Goal: Obtain resource: Download file/media

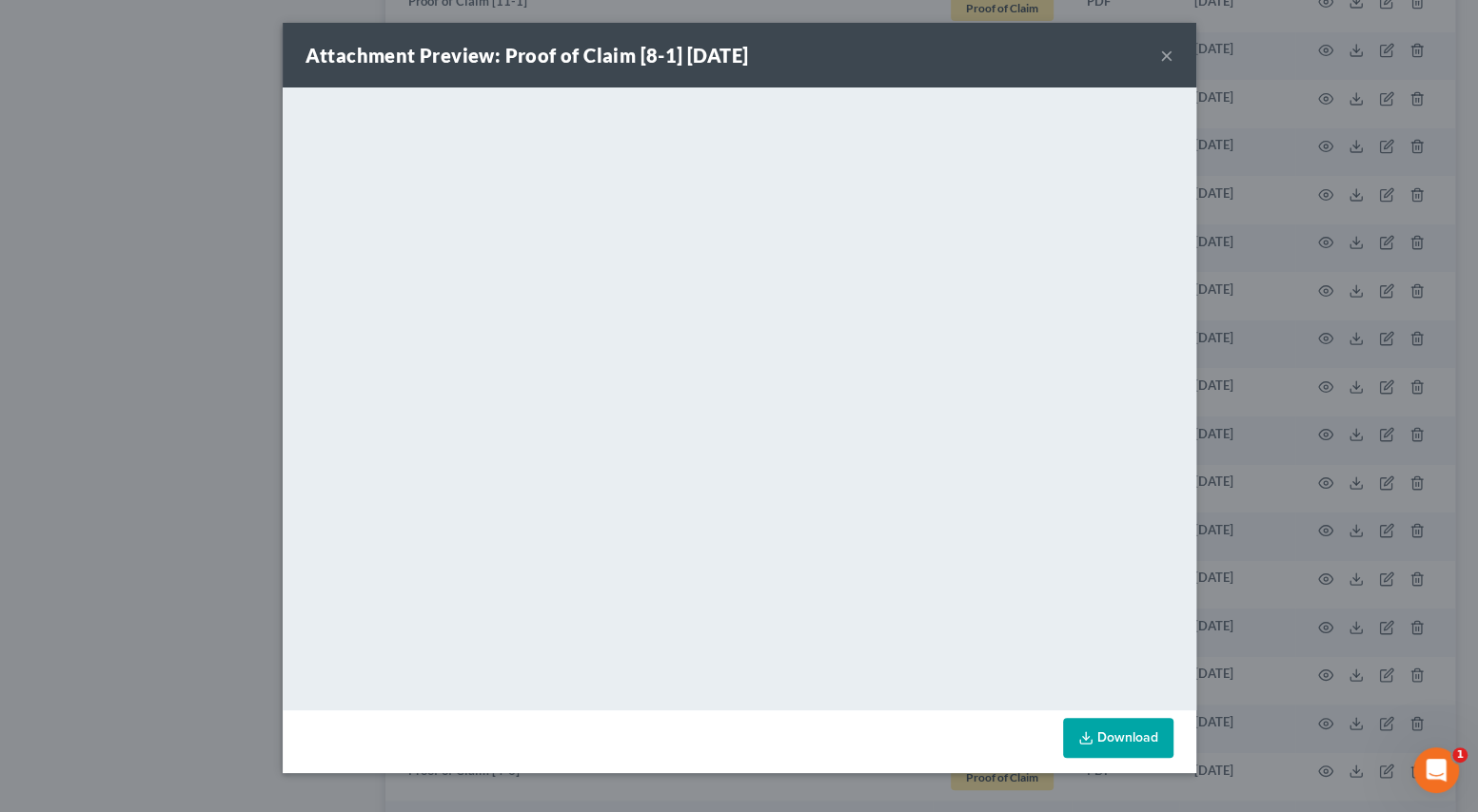
click at [1166, 56] on button "×" at bounding box center [1167, 54] width 14 height 23
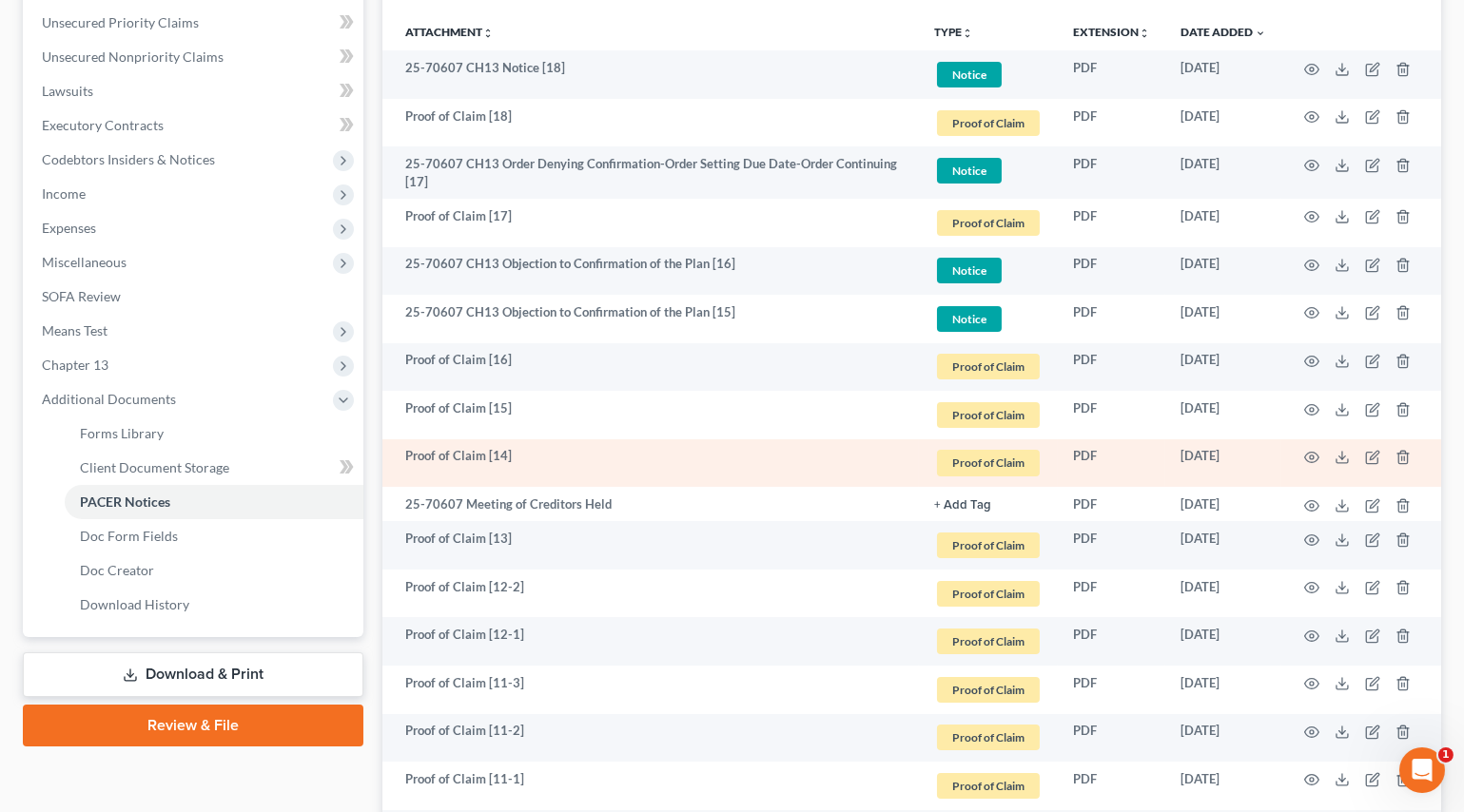
scroll to position [172, 0]
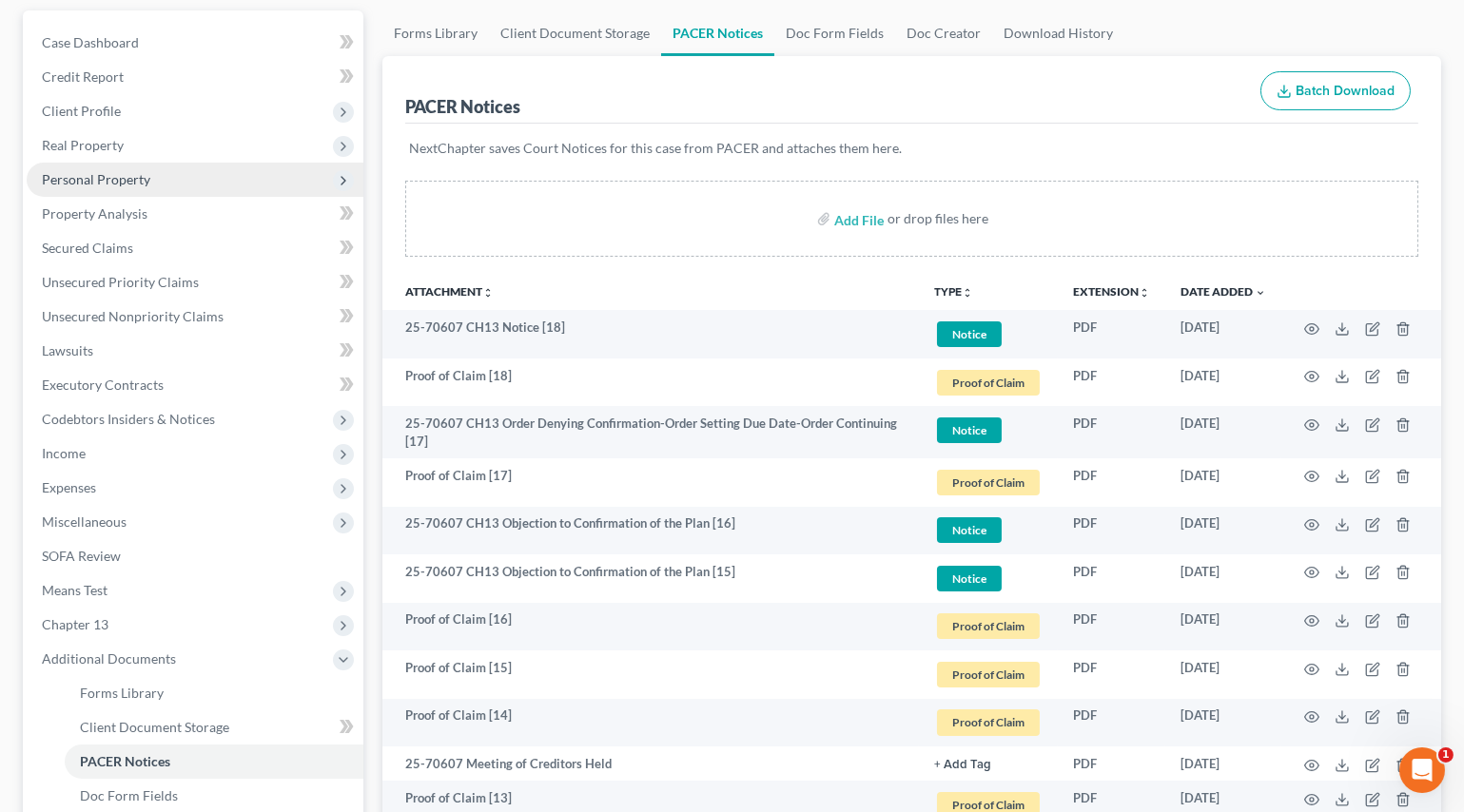
click at [91, 176] on span "Personal Property" at bounding box center [96, 179] width 108 height 16
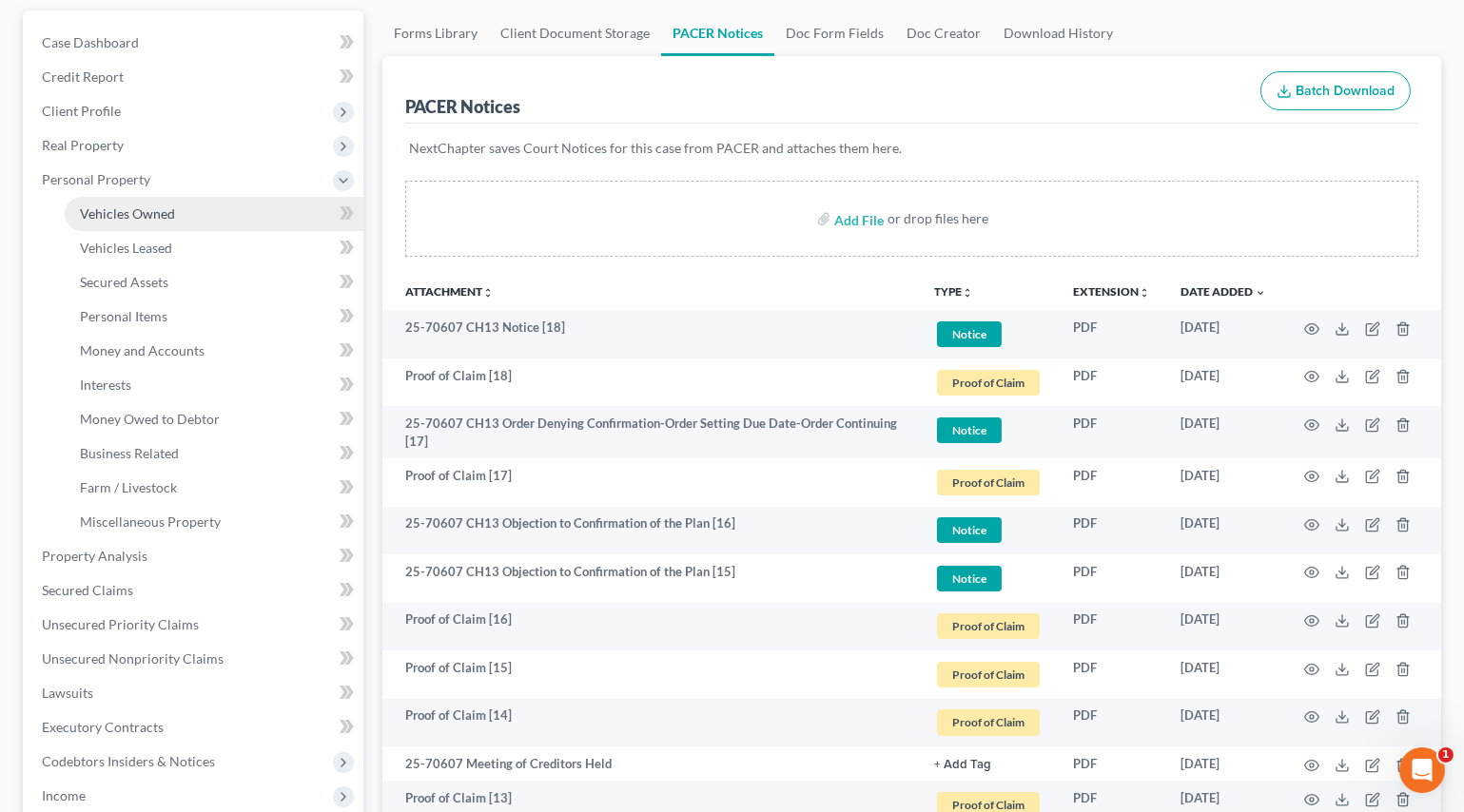
click at [127, 209] on span "Vehicles Owned" at bounding box center [127, 214] width 95 height 16
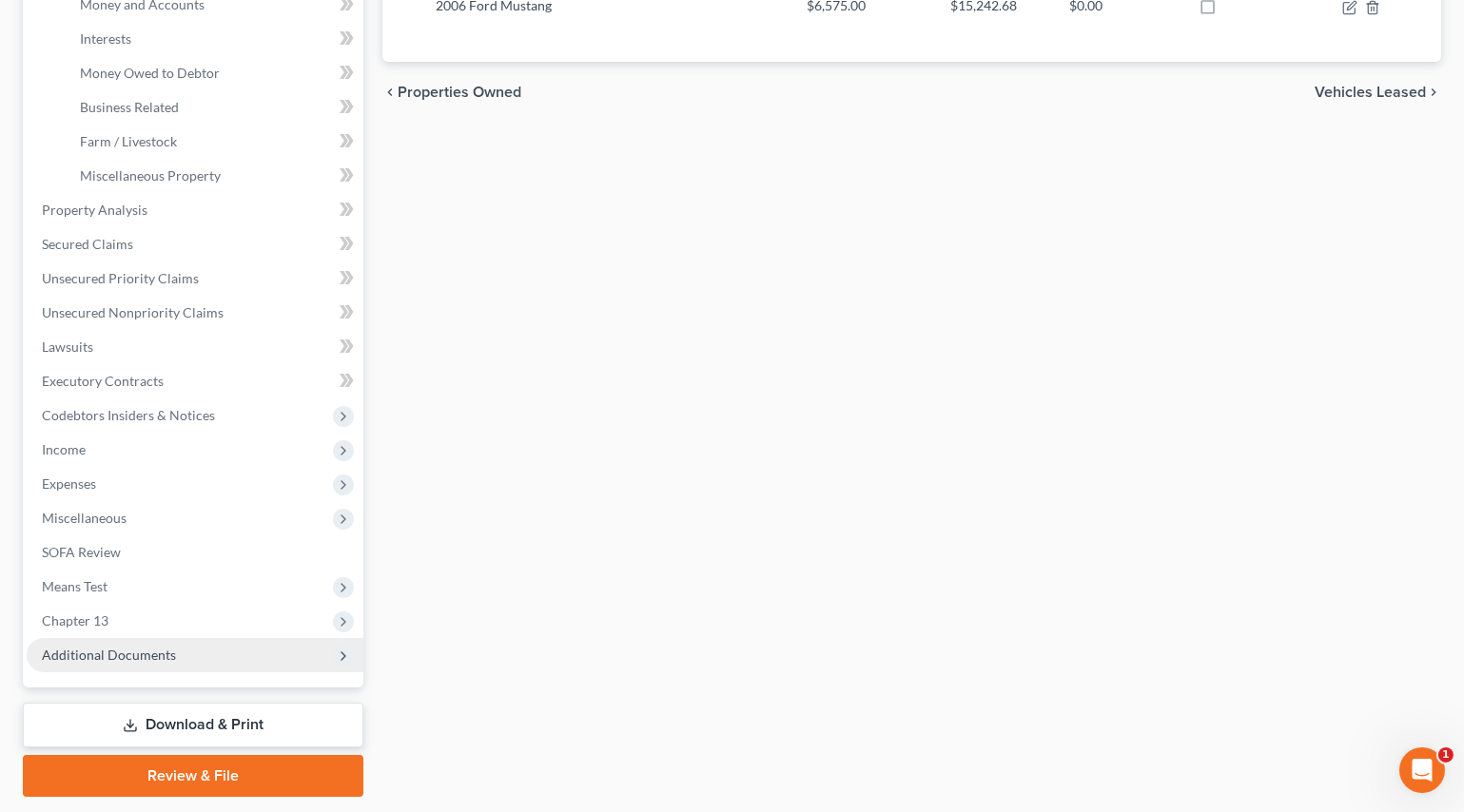
click at [70, 649] on span "Additional Documents" at bounding box center [109, 655] width 134 height 16
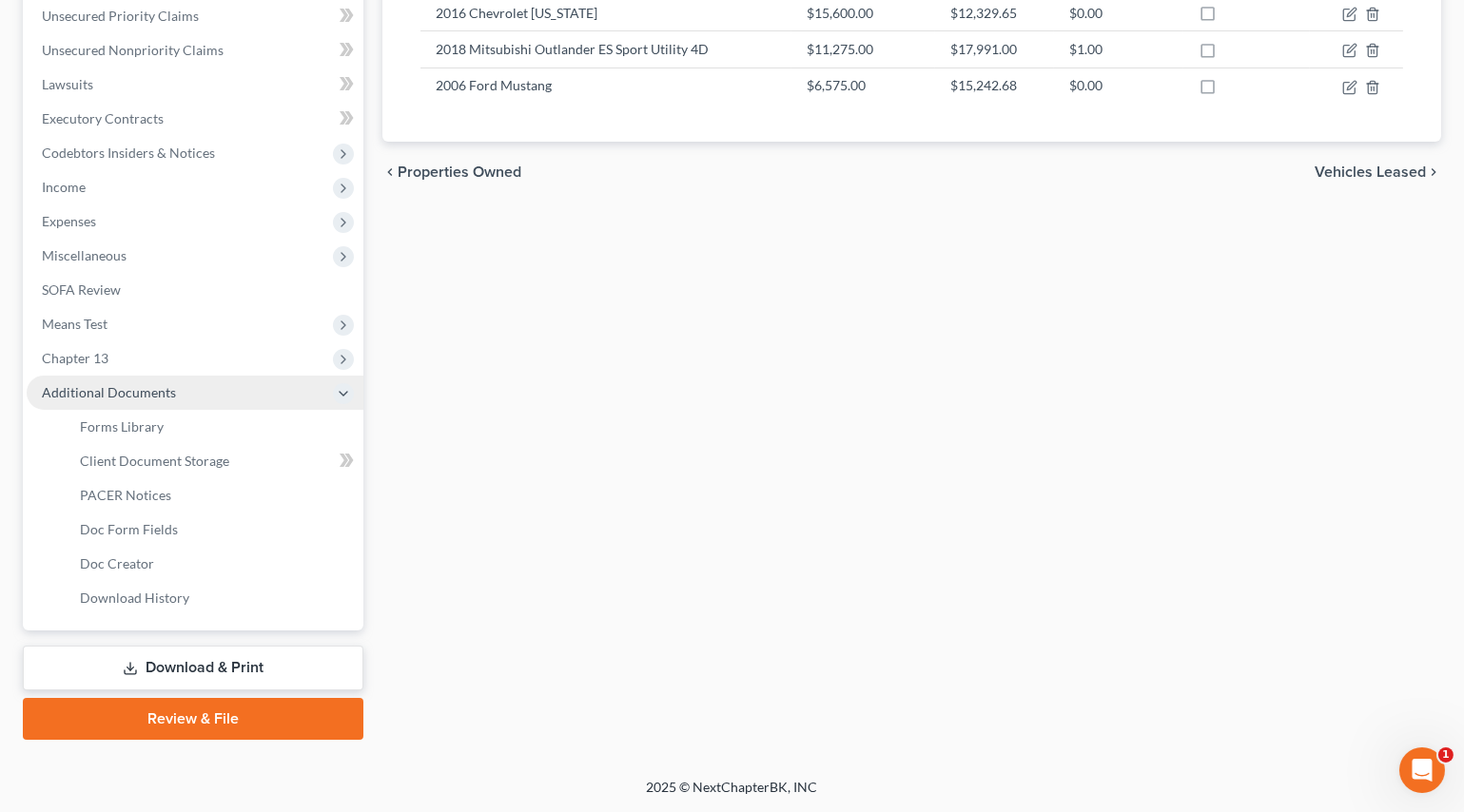
scroll to position [436, 0]
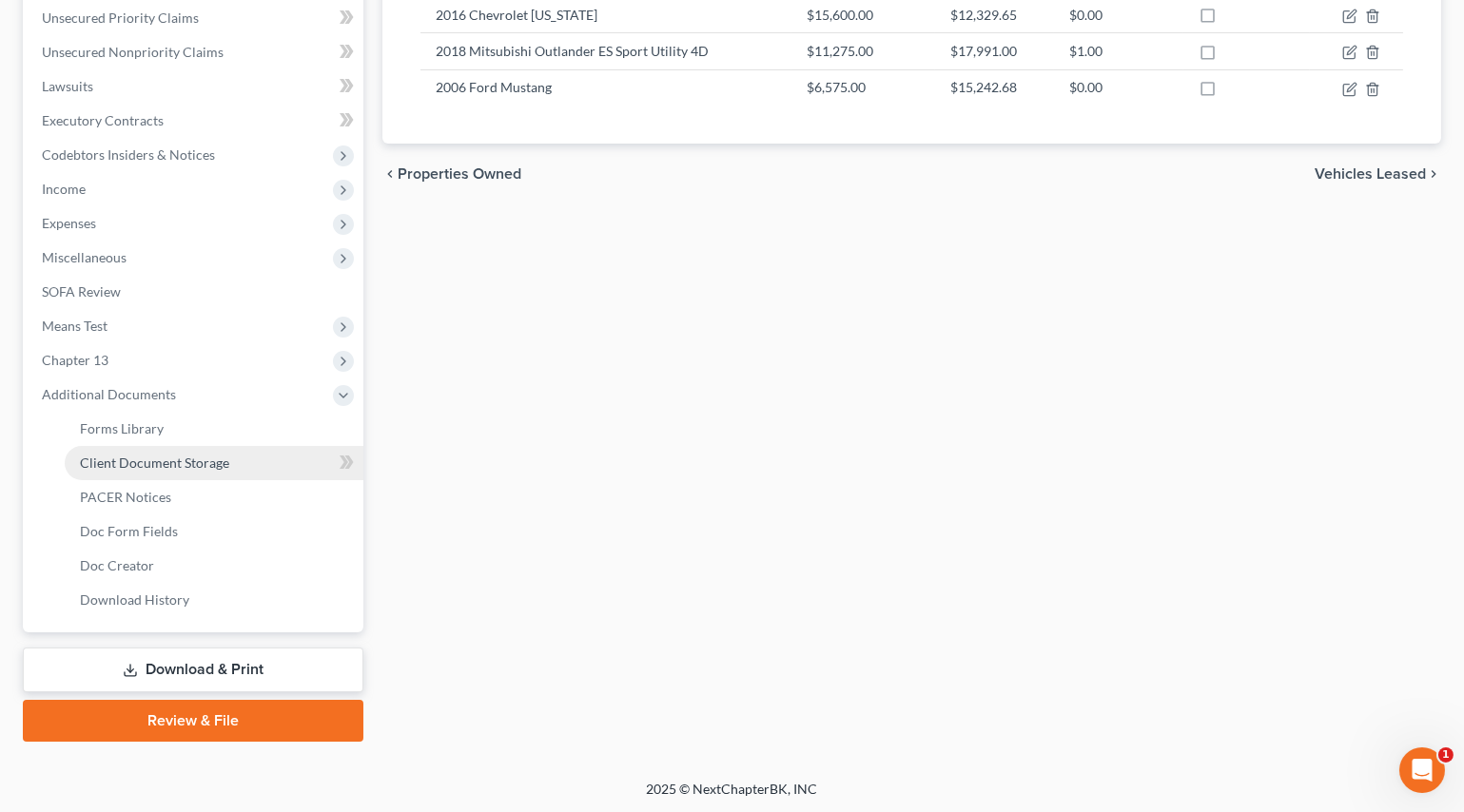
click at [127, 465] on span "Client Document Storage" at bounding box center [155, 463] width 150 height 16
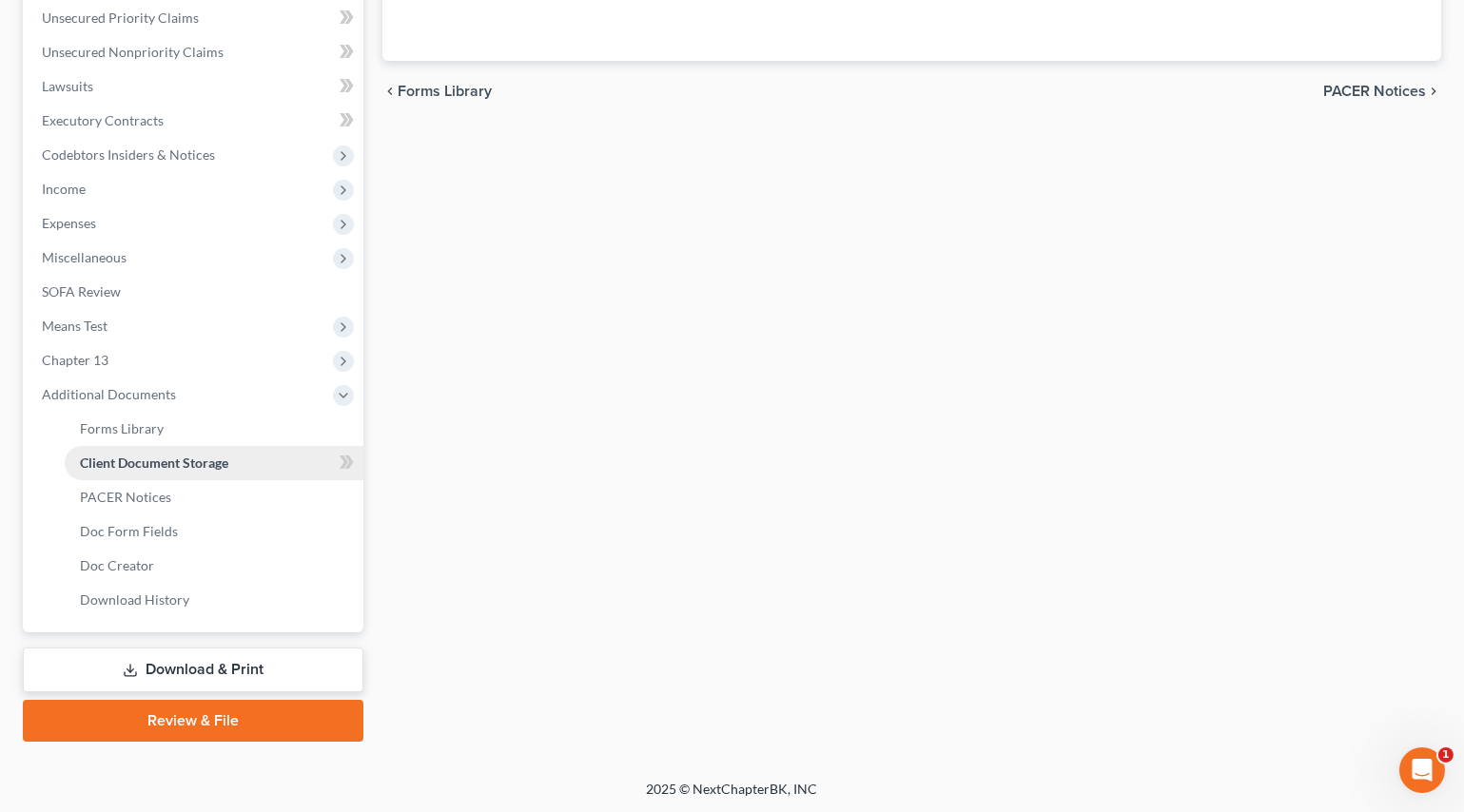
scroll to position [171, 0]
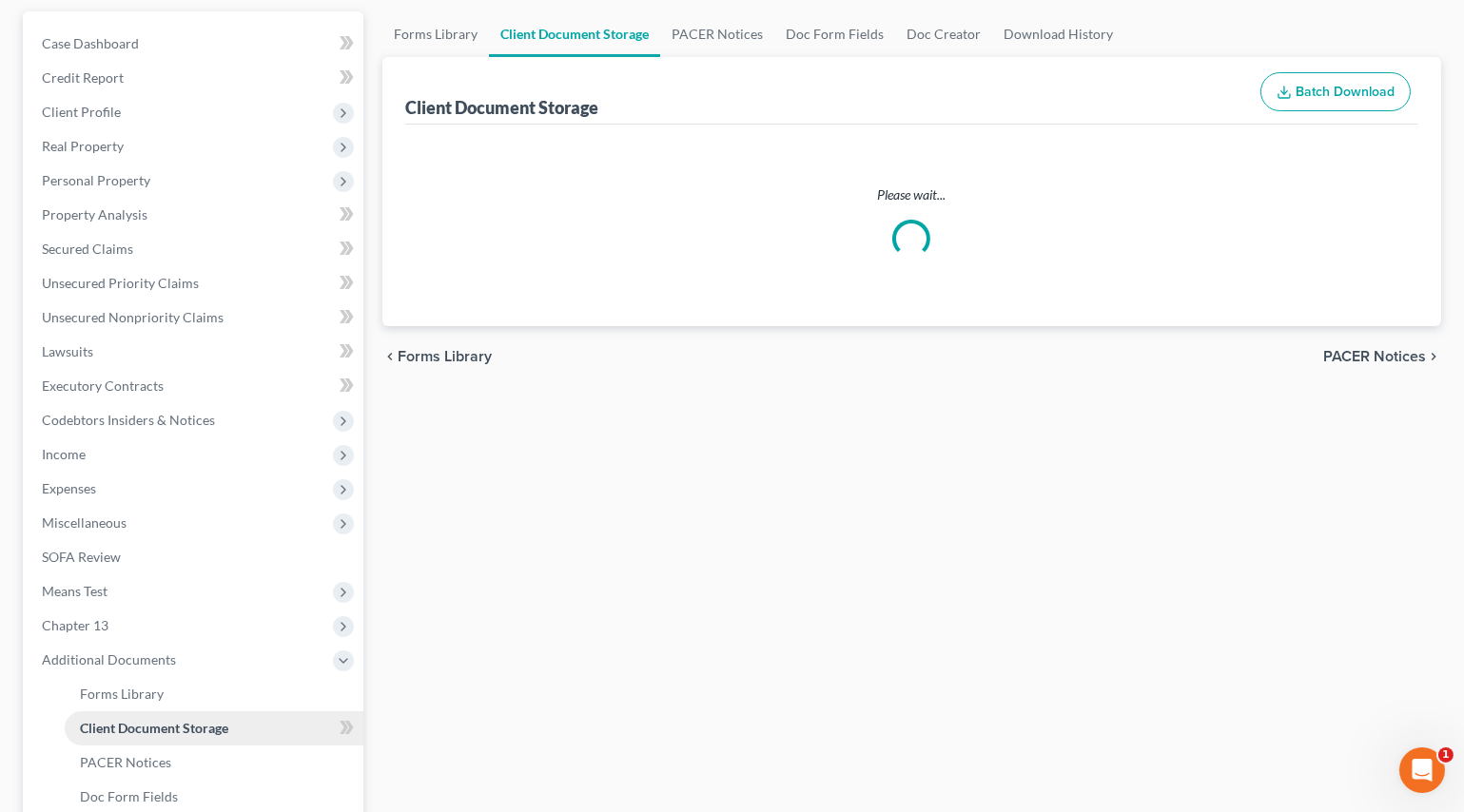
select select "0"
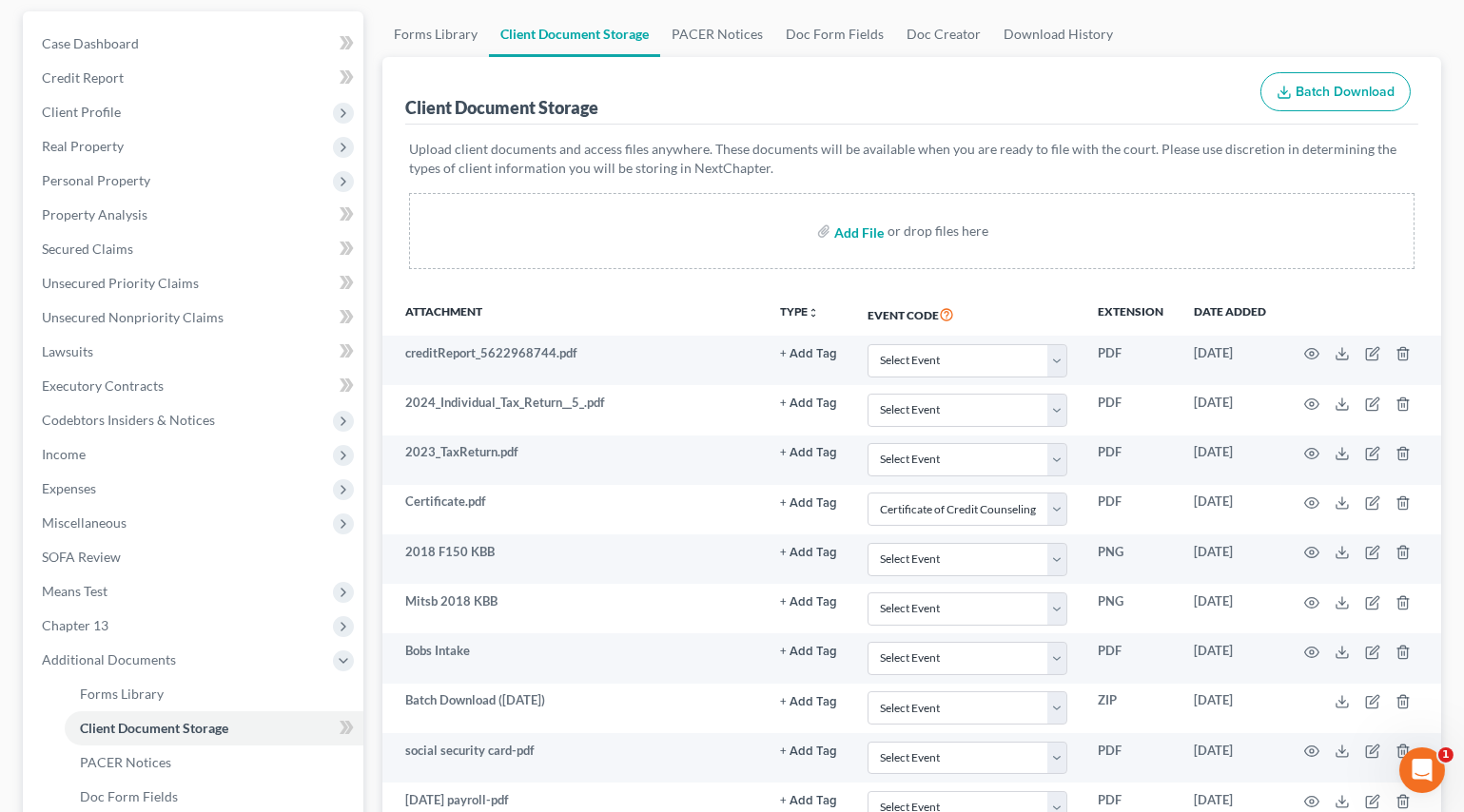
scroll to position [0, 0]
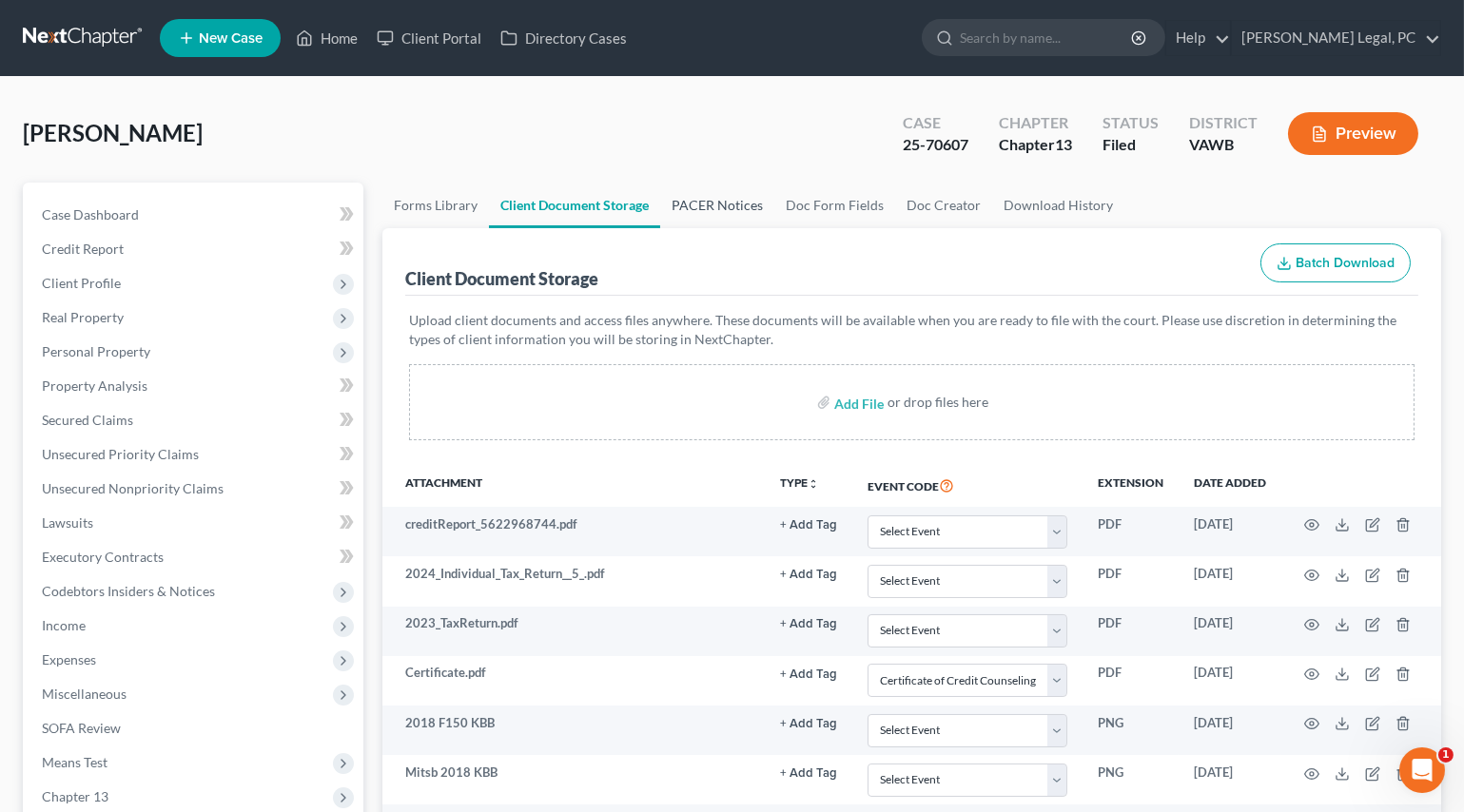
click at [750, 198] on link "PACER Notices" at bounding box center [718, 206] width 114 height 45
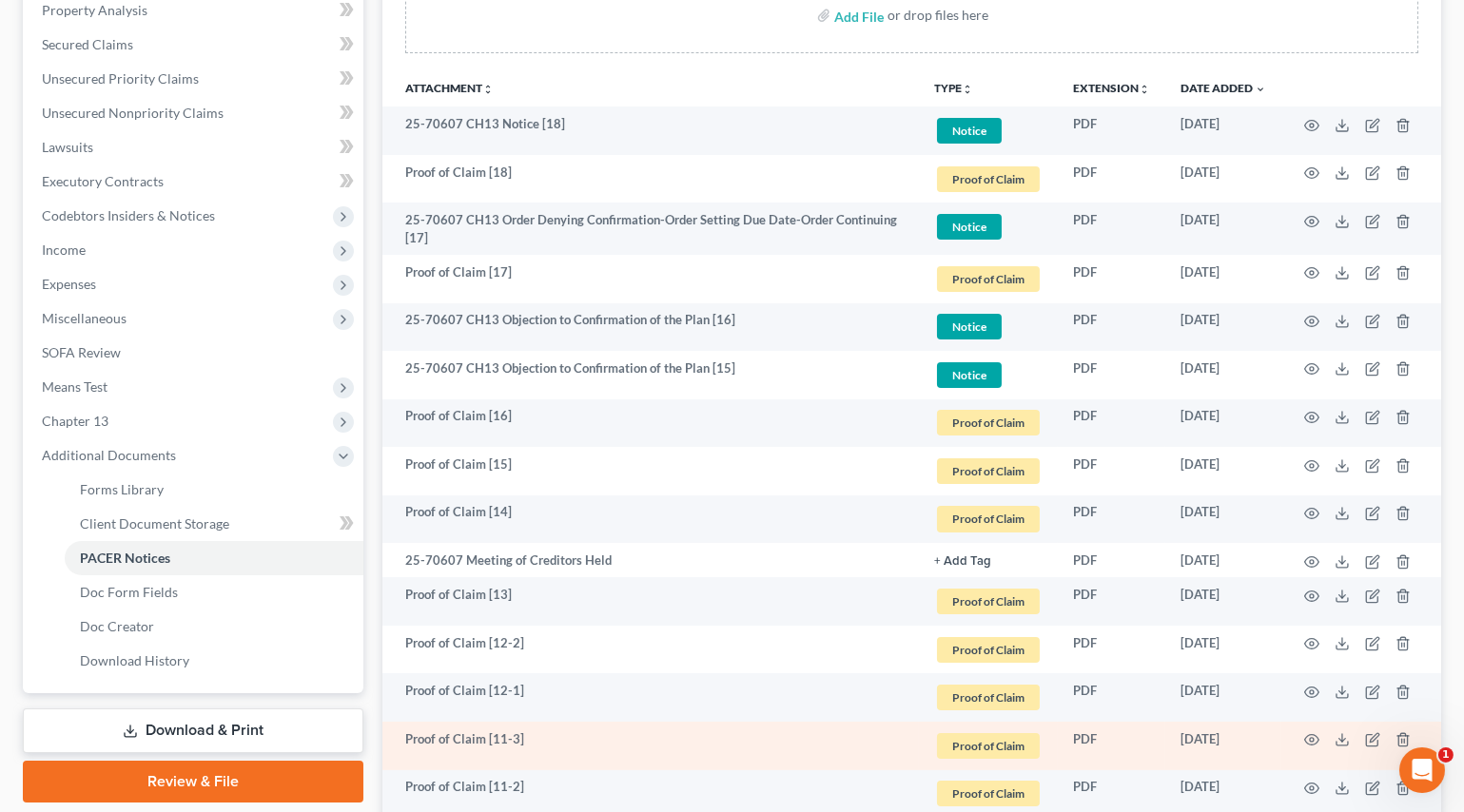
scroll to position [345, 0]
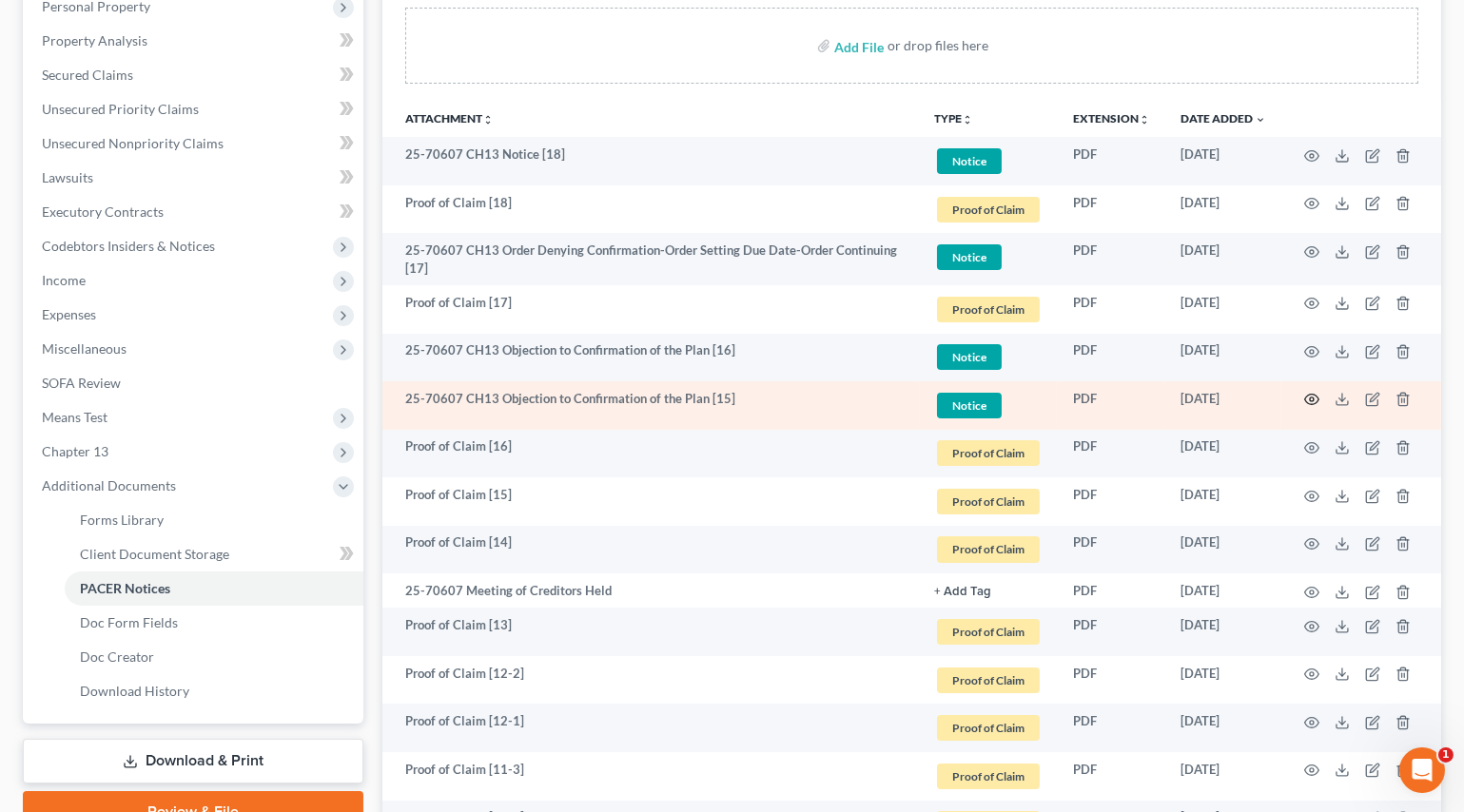
click at [1312, 394] on icon "button" at bounding box center [1311, 399] width 15 height 15
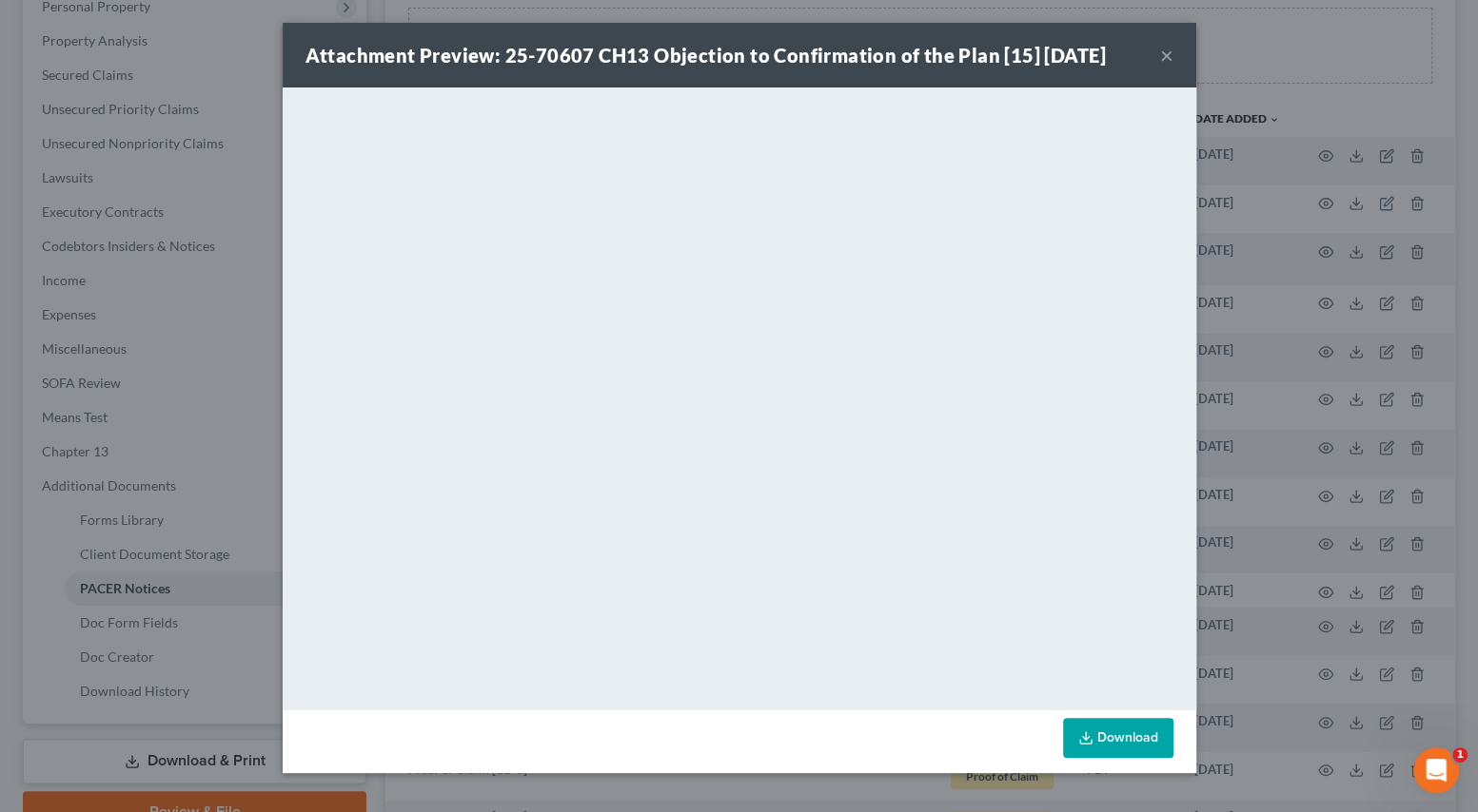
click at [1162, 55] on button "×" at bounding box center [1167, 54] width 14 height 23
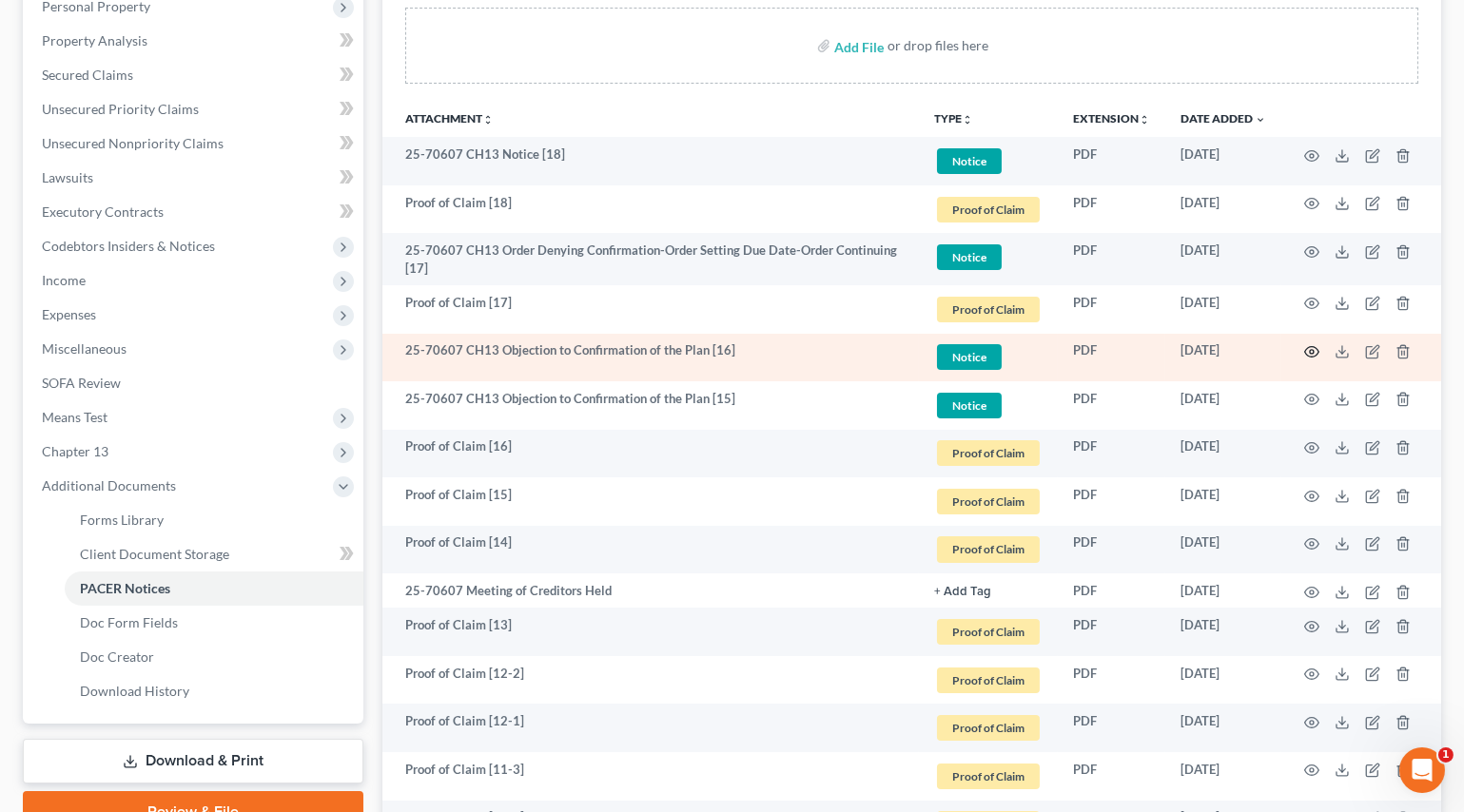
click at [1313, 348] on icon "button" at bounding box center [1311, 351] width 15 height 15
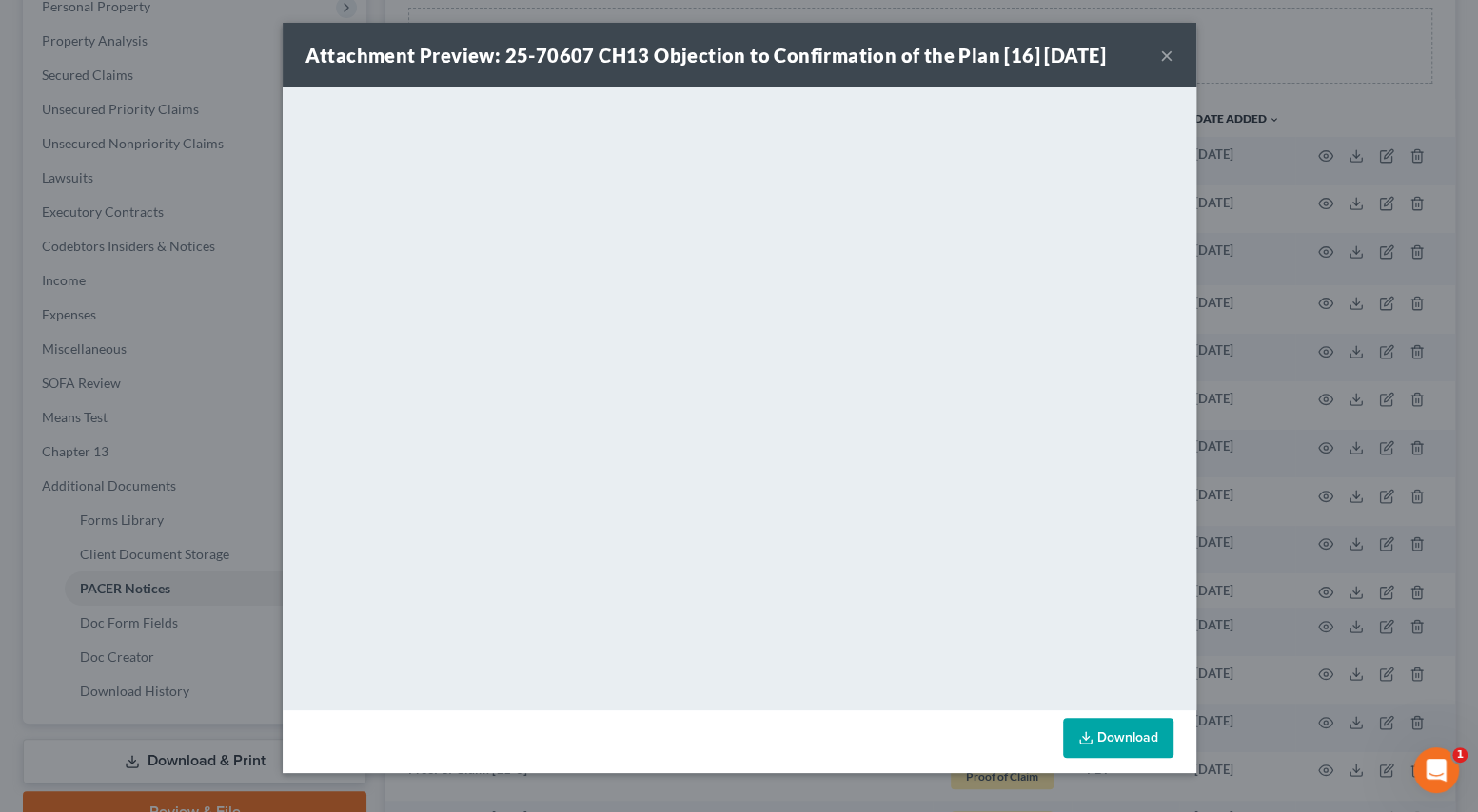
click at [1165, 49] on button "×" at bounding box center [1167, 54] width 14 height 23
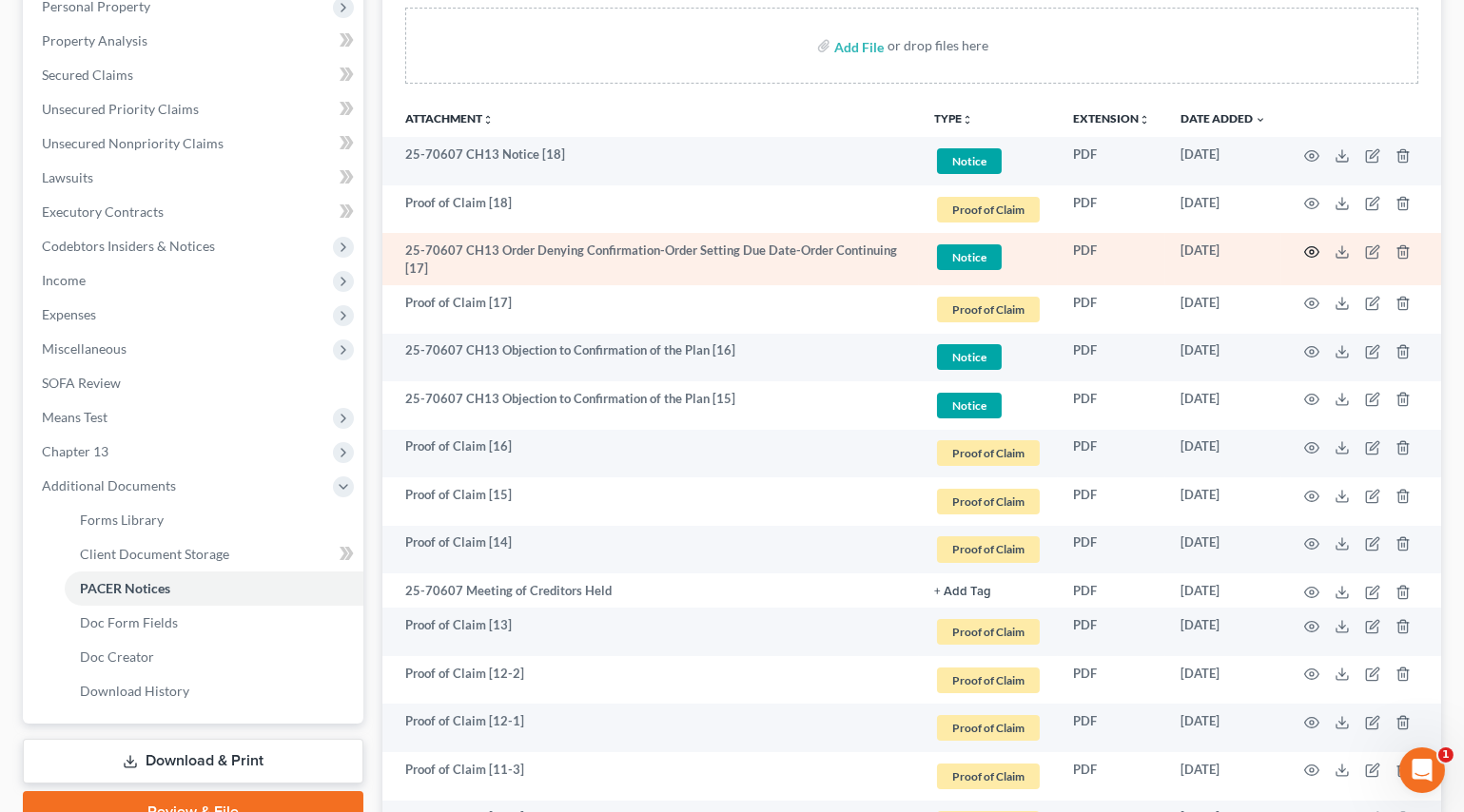
click at [1309, 251] on icon "button" at bounding box center [1311, 251] width 15 height 15
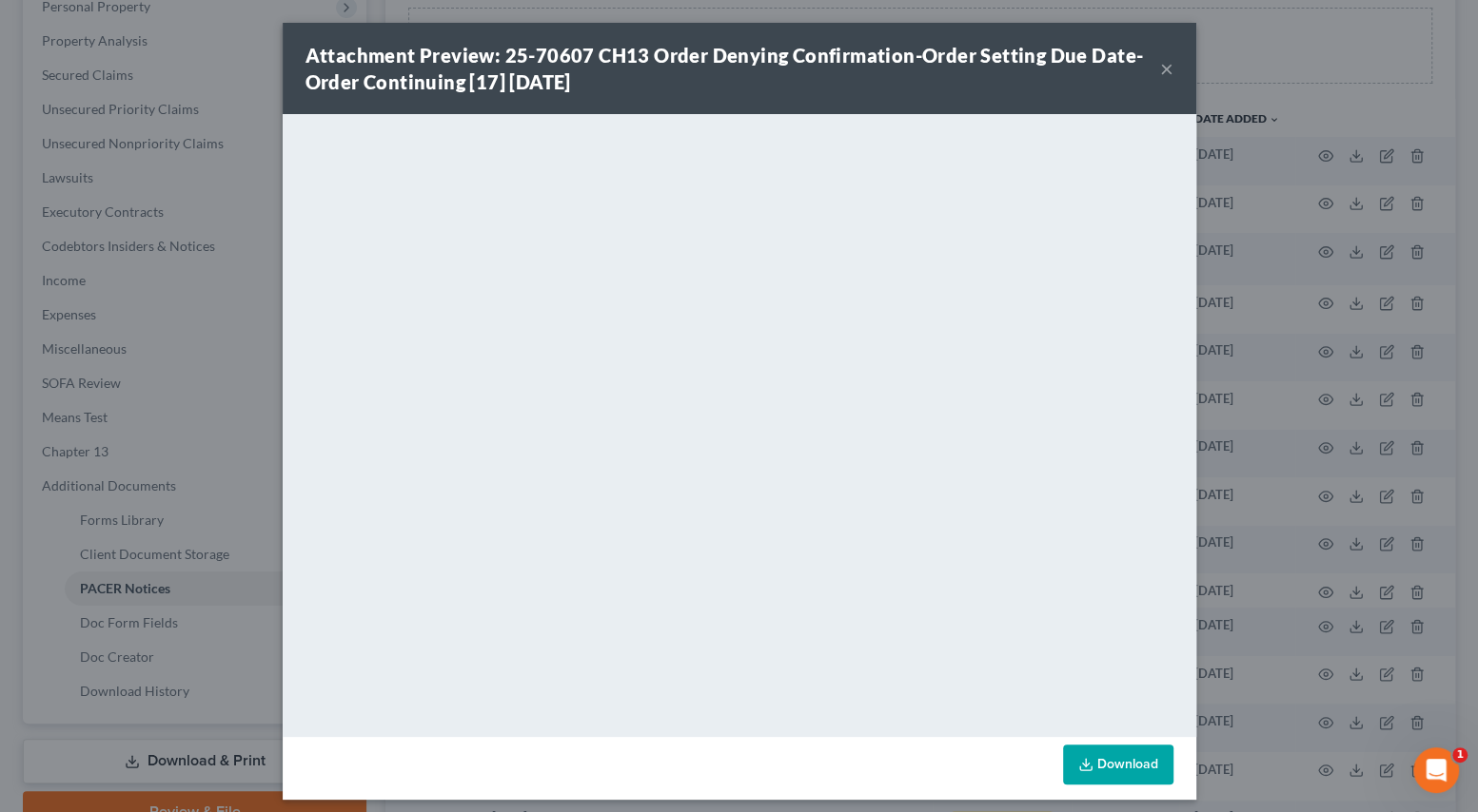
click at [1160, 72] on button "×" at bounding box center [1167, 68] width 14 height 23
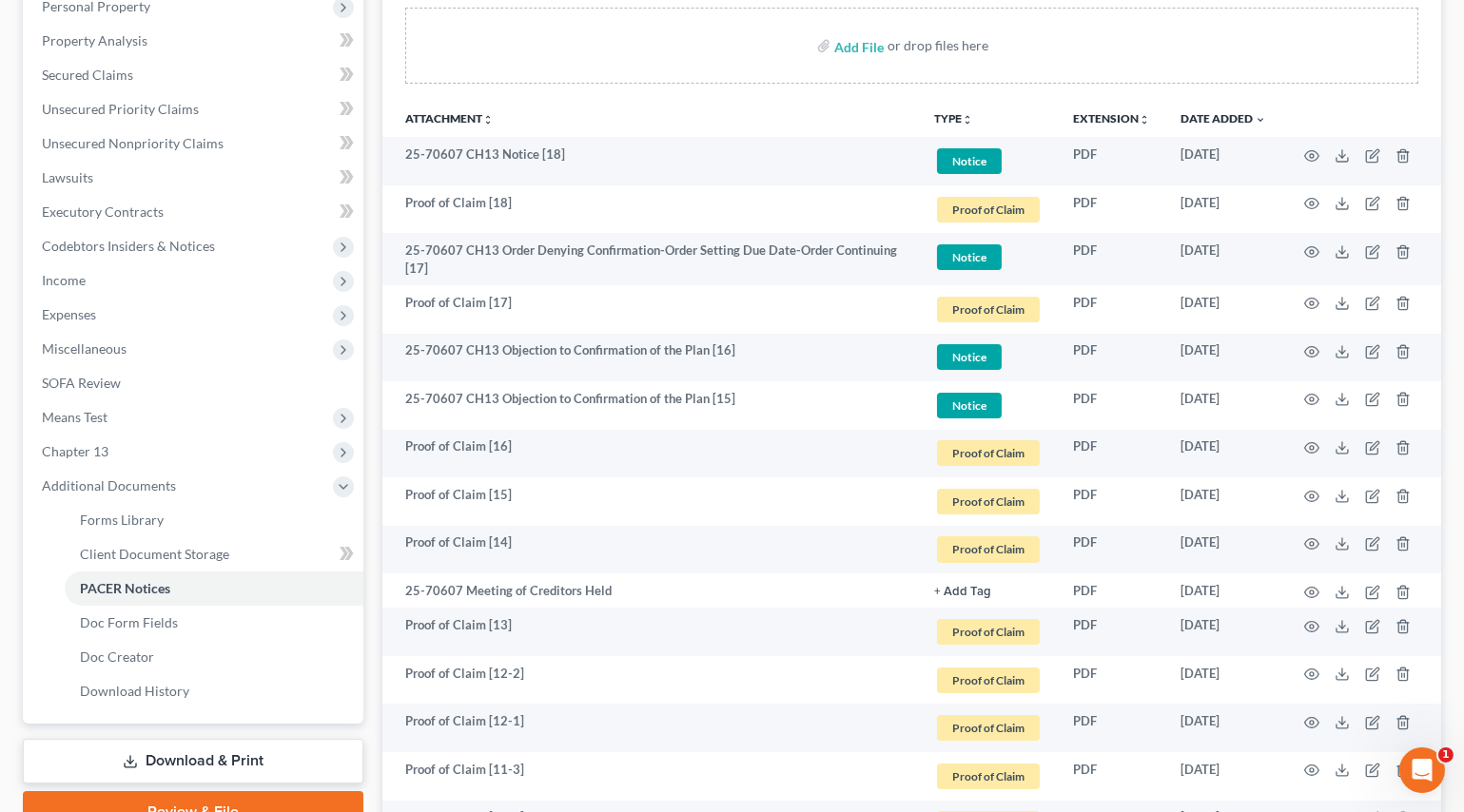
click at [185, 750] on link "Download & Print" at bounding box center [193, 761] width 341 height 44
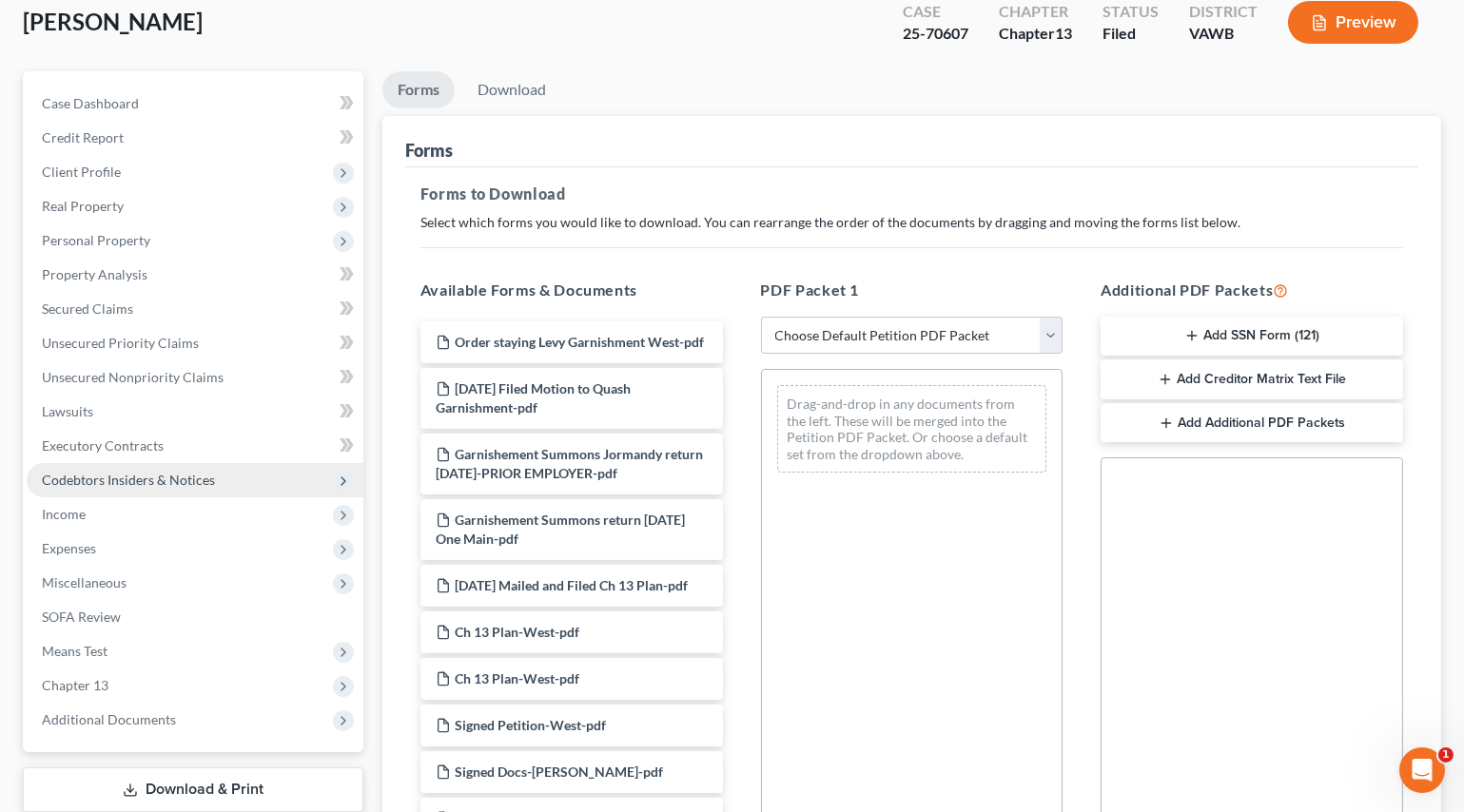
scroll to position [345, 0]
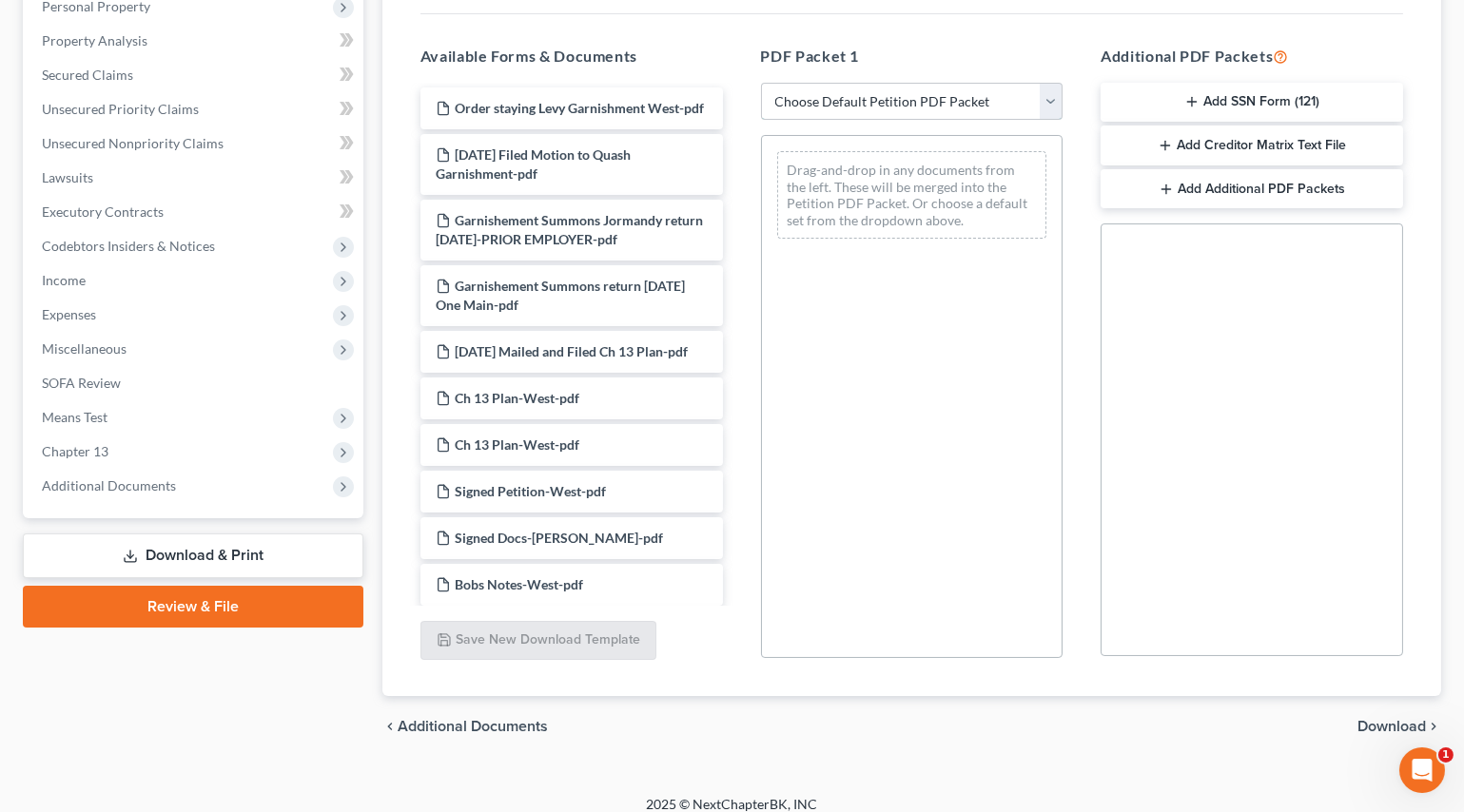
click at [796, 103] on select "Choose Default Petition PDF Packet Complete Bankruptcy Petition (all forms and …" at bounding box center [912, 101] width 302 height 38
select select "2"
click at [761, 83] on select "Choose Default Petition PDF Packet Complete Bankruptcy Petition (all forms and …" at bounding box center [912, 101] width 302 height 38
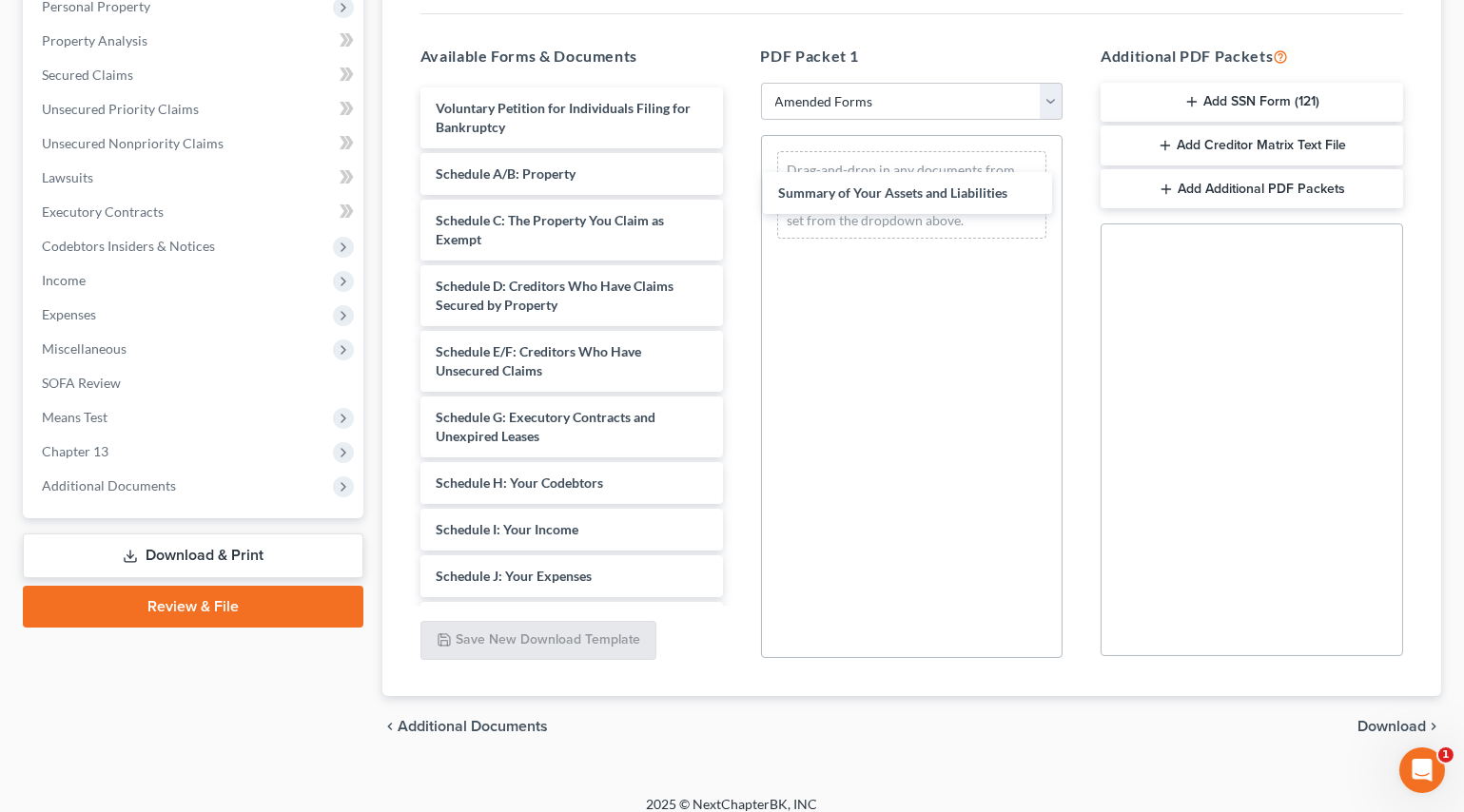
drag, startPoint x: 512, startPoint y: 168, endPoint x: 748, endPoint y: 151, distance: 236.6
click at [738, 164] on div "Summary of Your Assets and Liabilities Voluntary Petition for Individuals Filin…" at bounding box center [572, 543] width 333 height 912
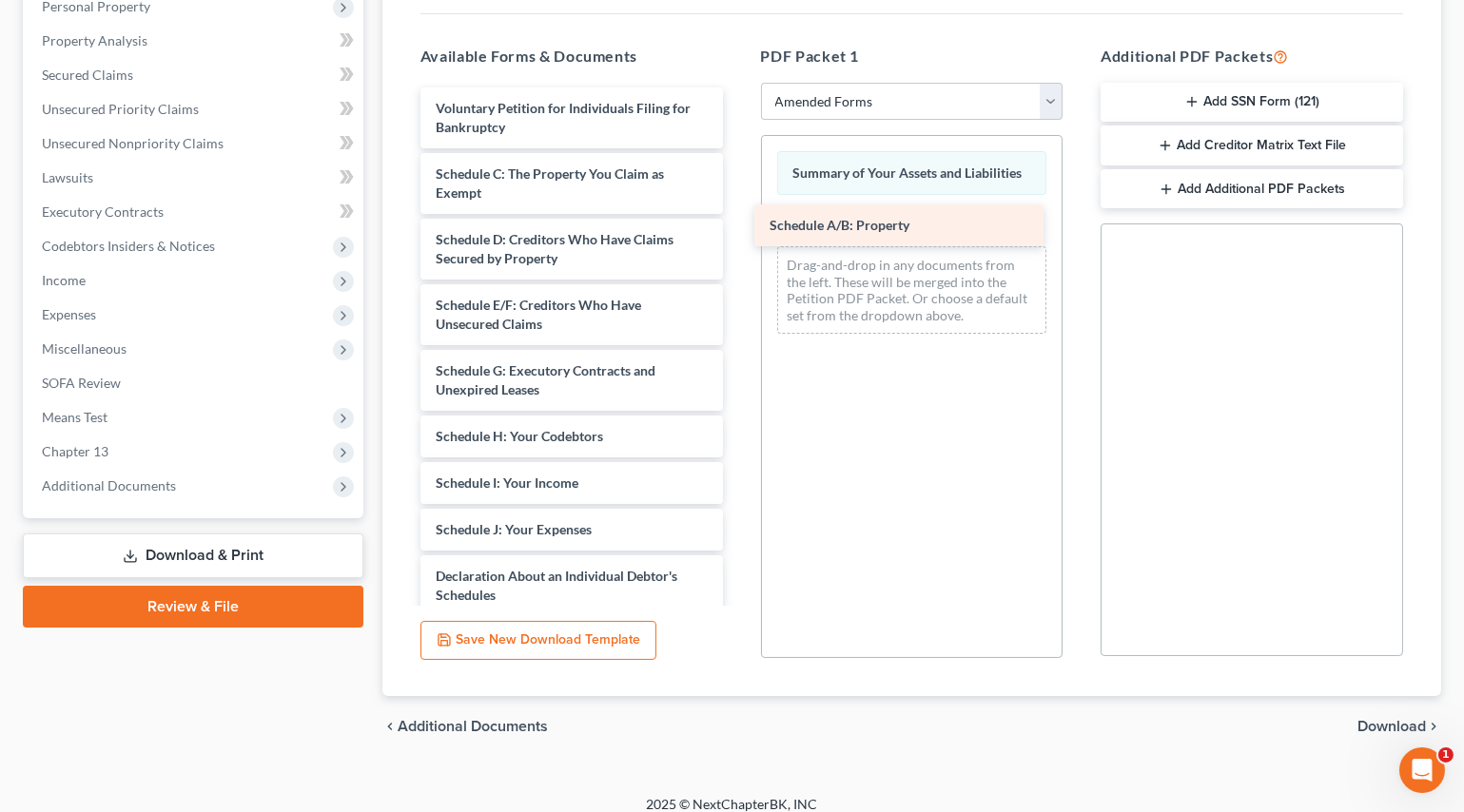
drag, startPoint x: 522, startPoint y: 169, endPoint x: 857, endPoint y: 222, distance: 339.2
click at [738, 222] on div "Schedule A/B: Property Voluntary Petition for Individuals Filing for Bankruptcy…" at bounding box center [572, 520] width 333 height 865
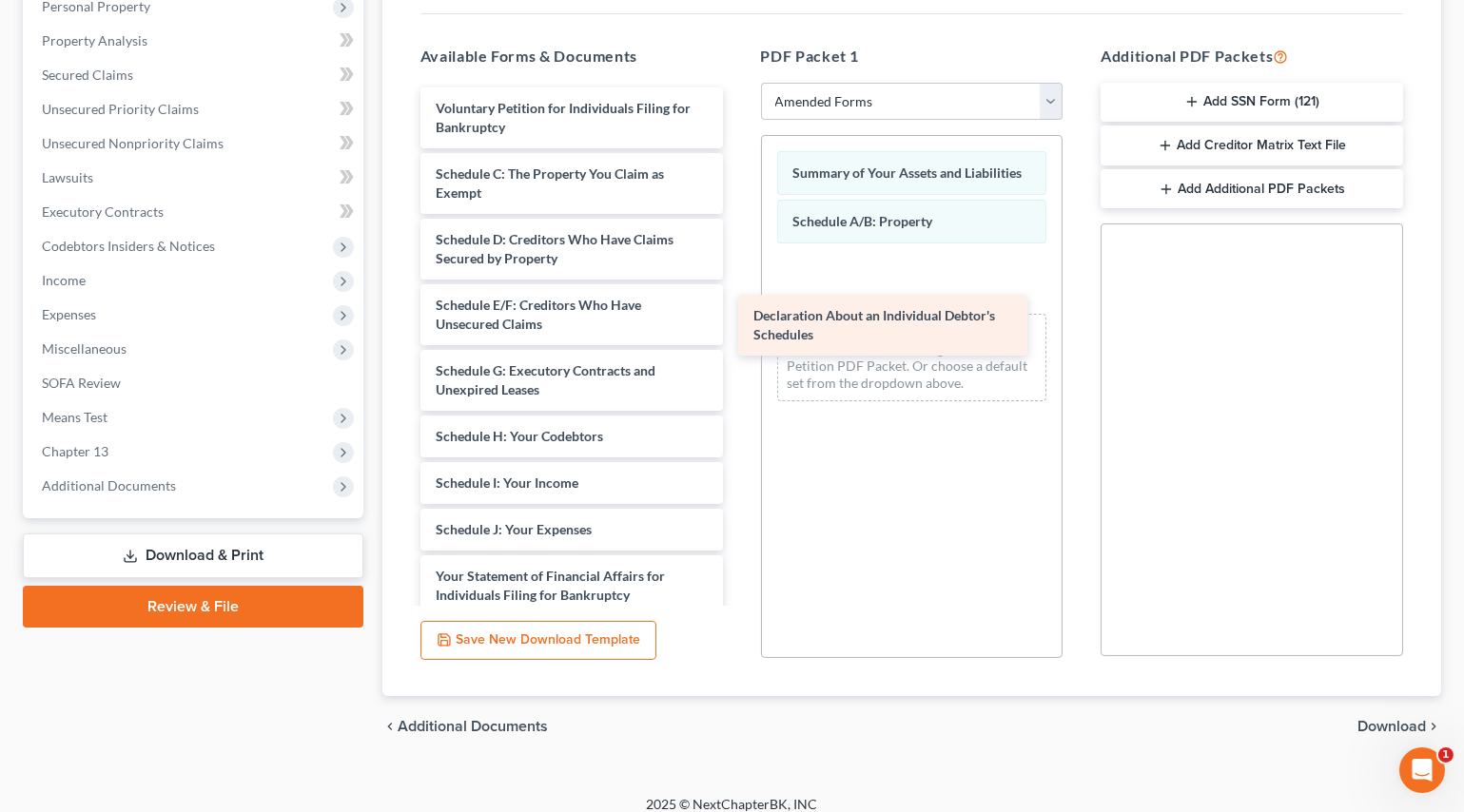
drag, startPoint x: 547, startPoint y: 567, endPoint x: 864, endPoint y: 309, distance: 408.7
click at [738, 309] on div "Declaration About an Individual Debtor's Schedules Voluntary Petition for Indiv…" at bounding box center [572, 487] width 333 height 800
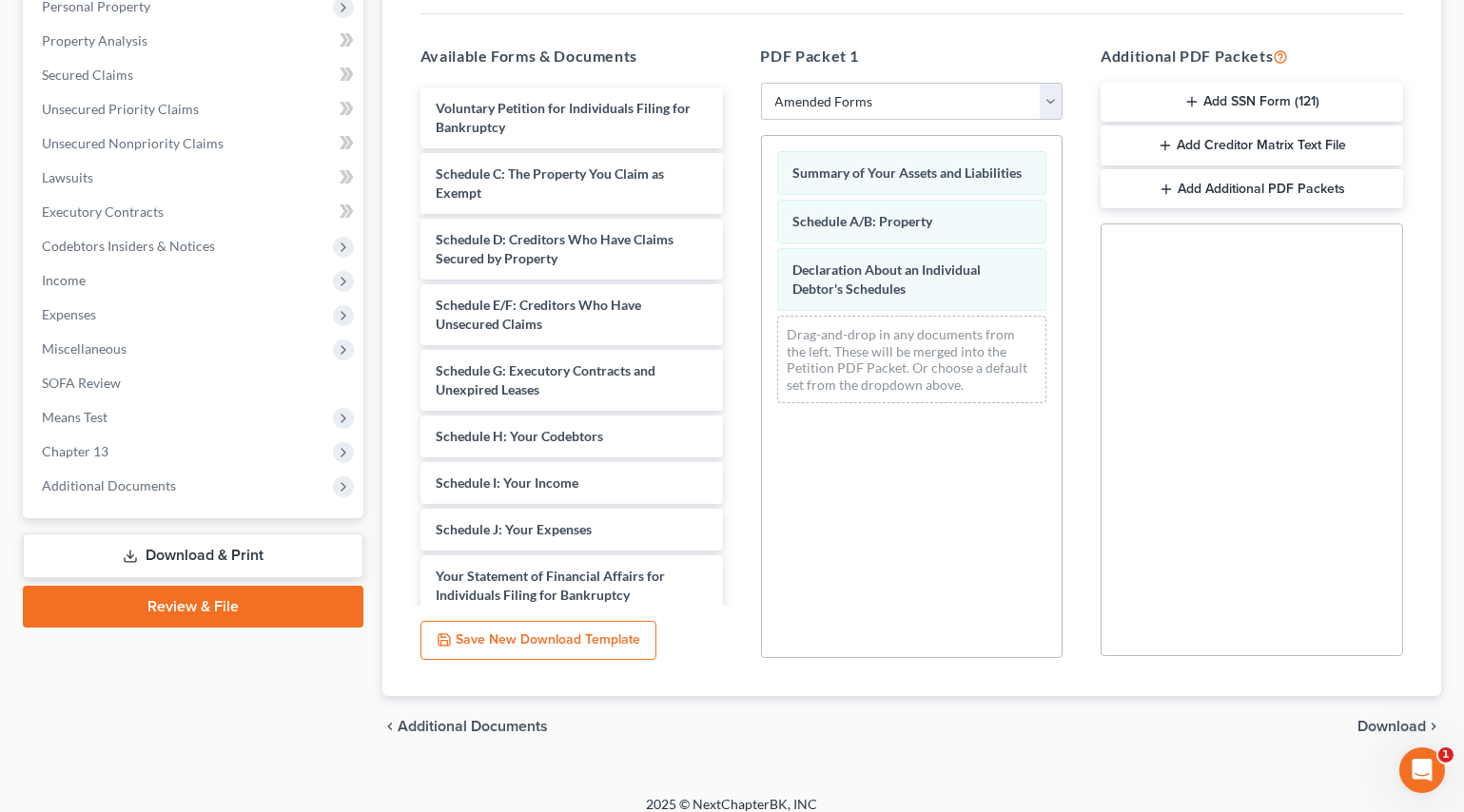
click at [1401, 721] on span "Download" at bounding box center [1392, 725] width 69 height 15
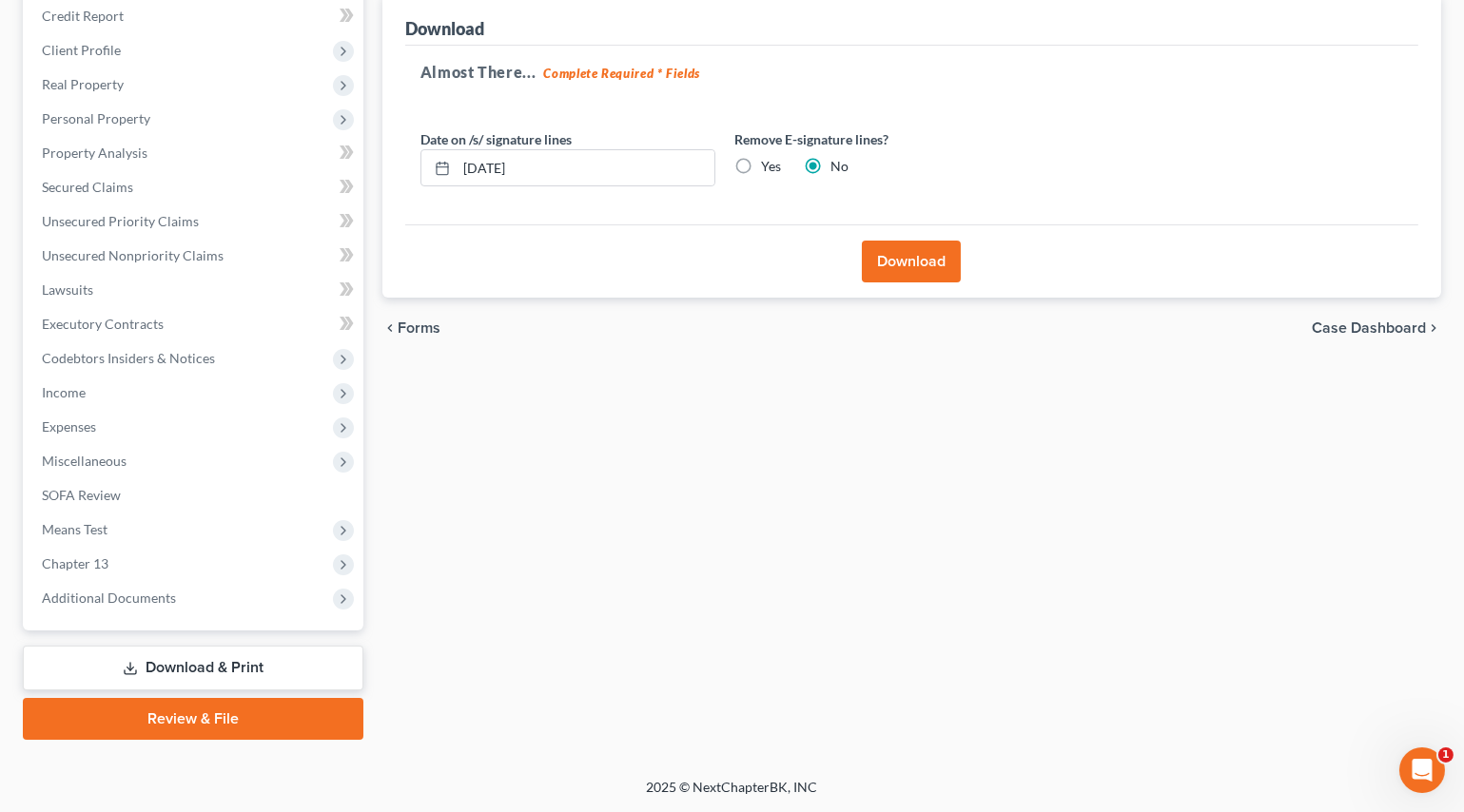
scroll to position [230, 0]
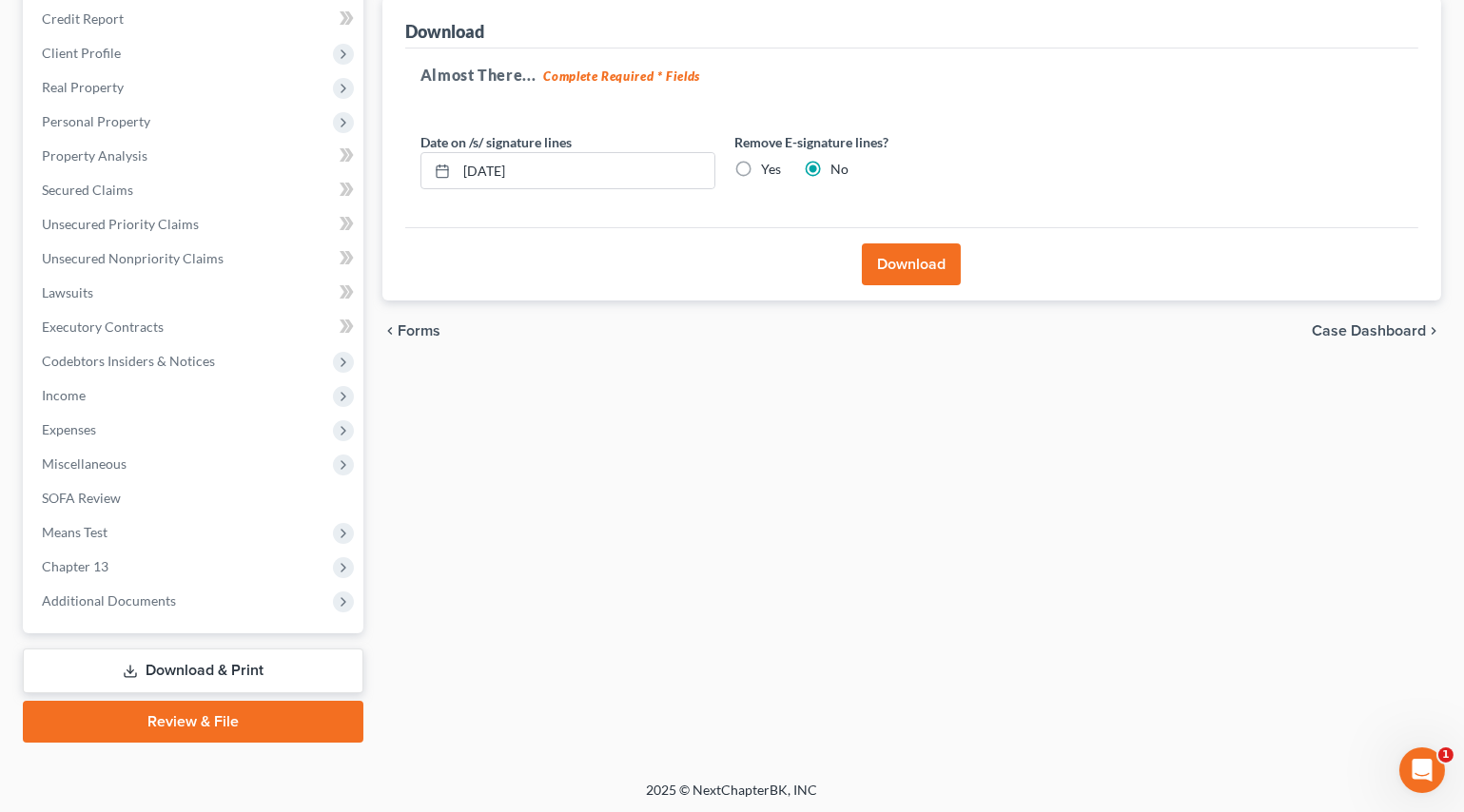
click at [917, 267] on button "Download" at bounding box center [911, 264] width 98 height 42
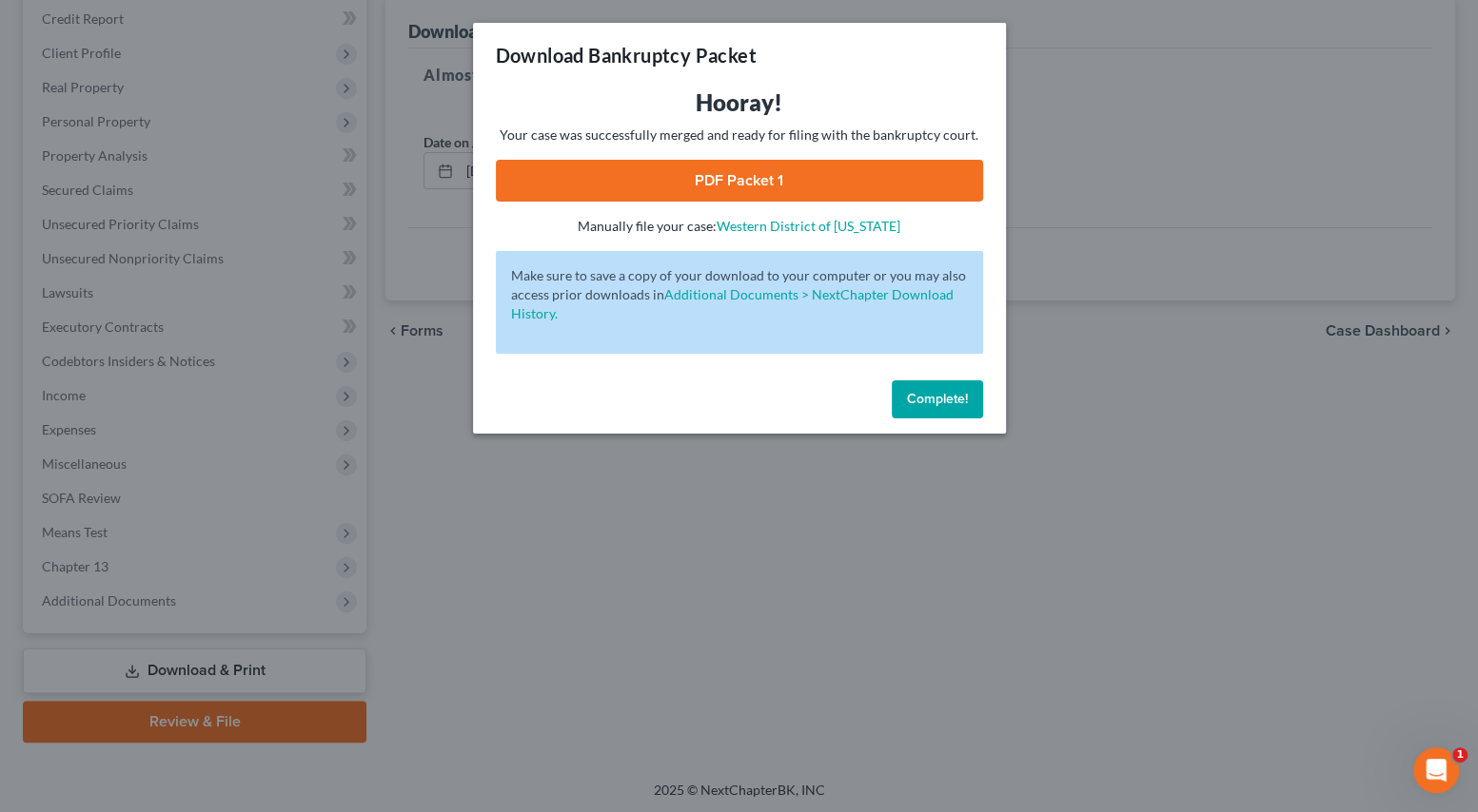
drag, startPoint x: 802, startPoint y: 177, endPoint x: 1255, endPoint y: 352, distance: 485.6
click at [802, 177] on link "PDF Packet 1" at bounding box center [739, 180] width 487 height 42
click at [354, 322] on div "Download Bankruptcy Packet Hooray! Your case was successfully merged and ready …" at bounding box center [739, 406] width 1478 height 812
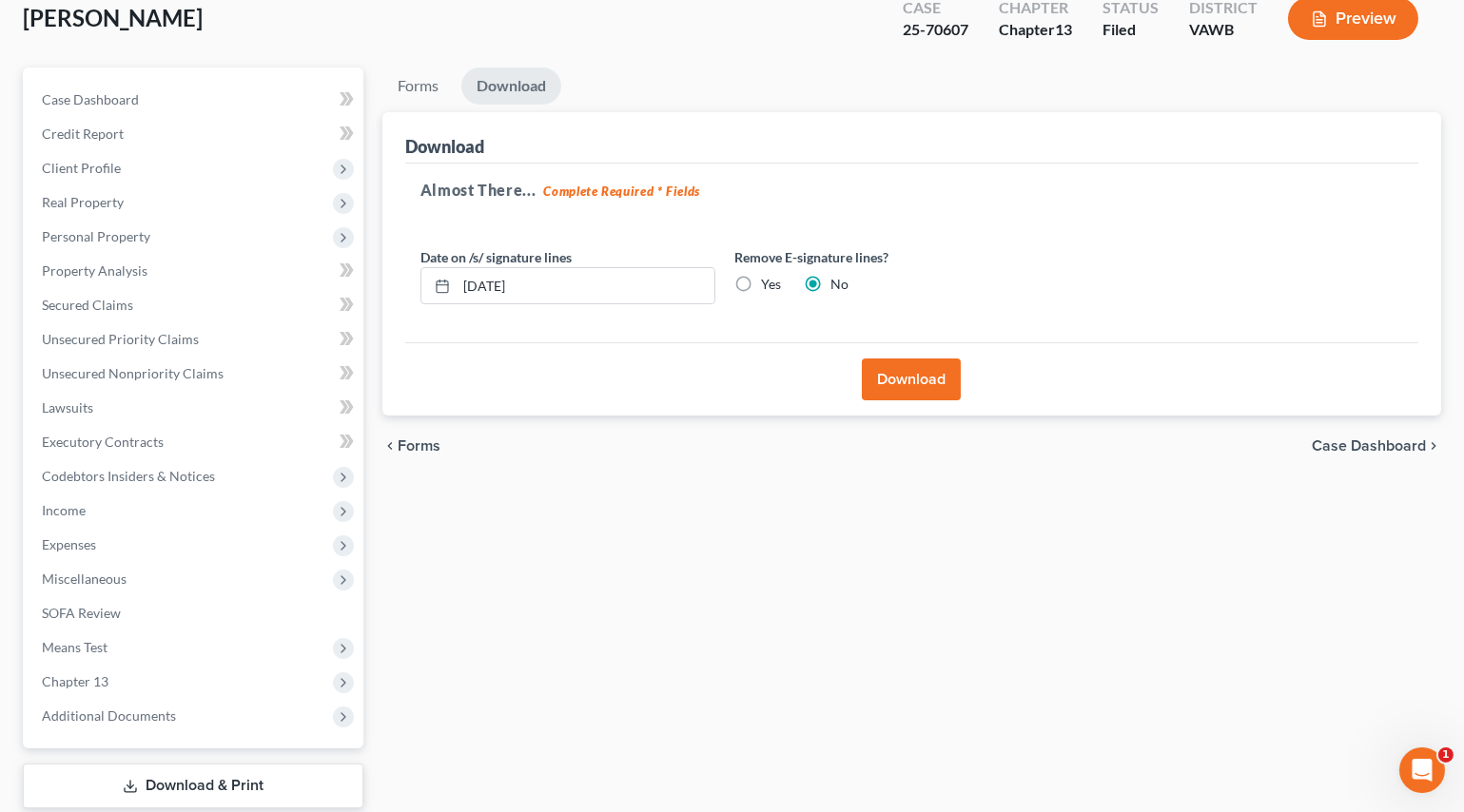
scroll to position [0, 0]
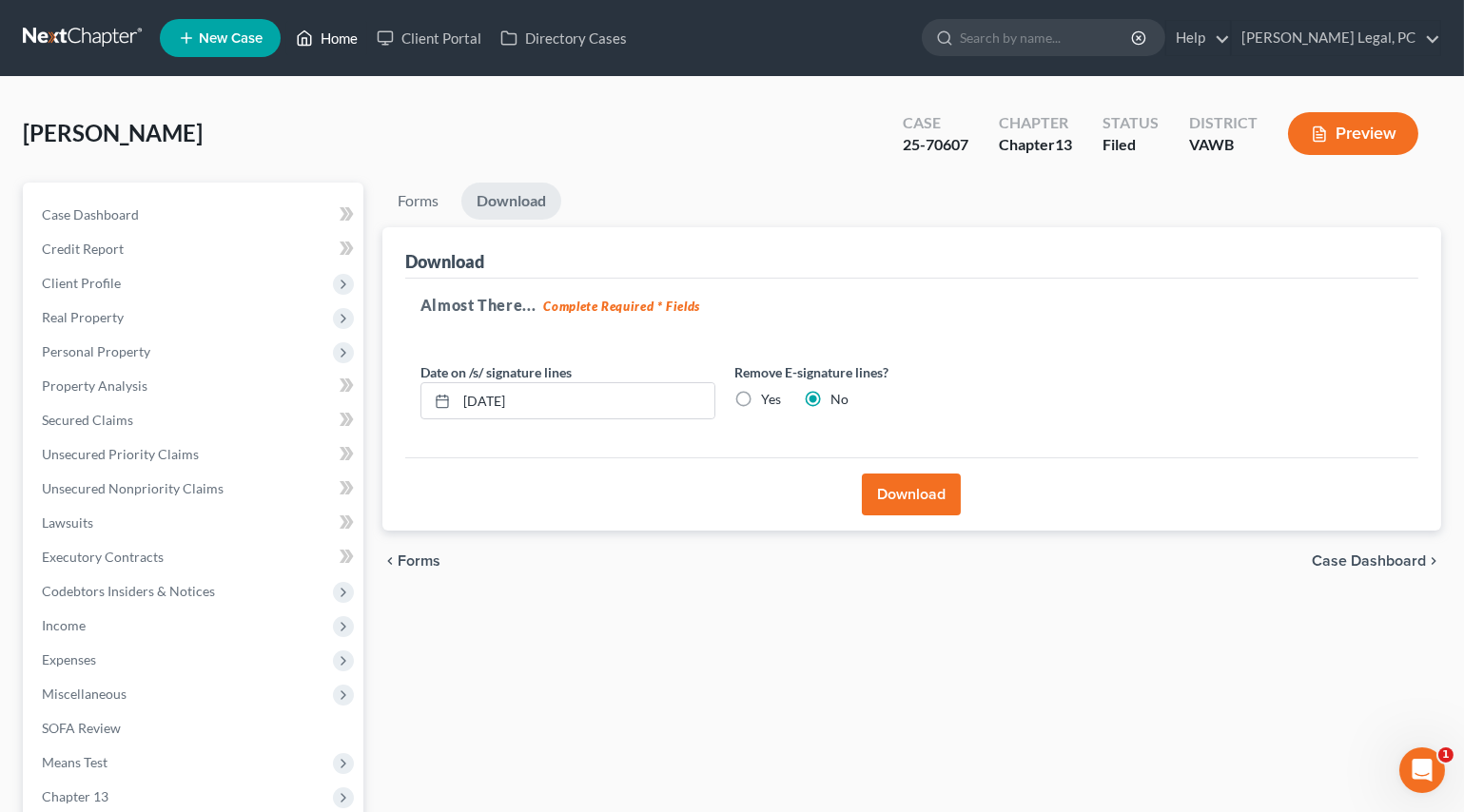
click at [322, 47] on link "Home" at bounding box center [327, 37] width 81 height 34
